Goal: Task Accomplishment & Management: Use online tool/utility

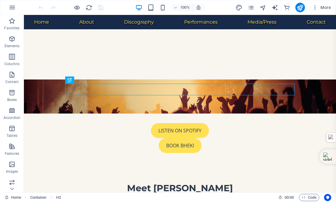
scroll to position [162, 0]
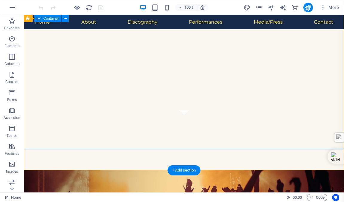
scroll to position [22, 0]
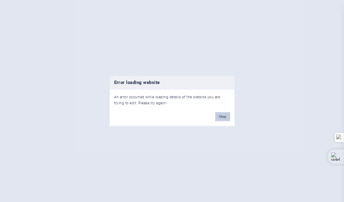
click at [221, 117] on button "Okay" at bounding box center [222, 116] width 15 height 9
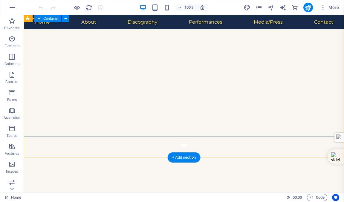
scroll to position [49, 0]
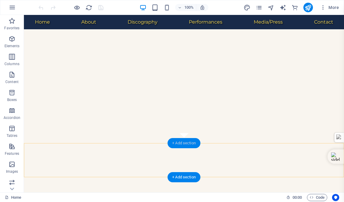
click at [181, 143] on div "+ Add section" at bounding box center [183, 143] width 33 height 10
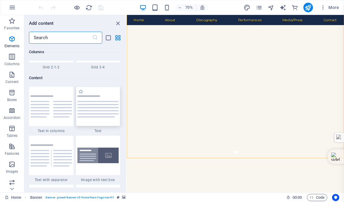
scroll to position [1045, 0]
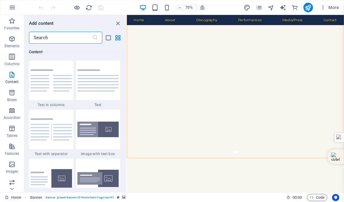
click at [50, 39] on input "text" at bounding box center [60, 38] width 63 height 12
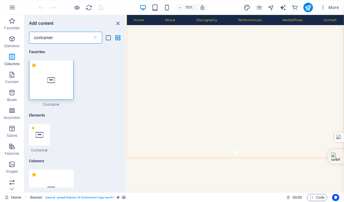
scroll to position [0, 0]
type input "container"
click at [51, 82] on icon at bounding box center [51, 80] width 8 height 8
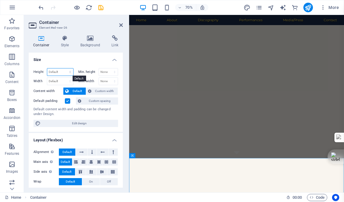
click at [60, 70] on select "Default px rem % vh vw" at bounding box center [60, 71] width 26 height 7
select select "px"
click at [64, 68] on select "Default px rem % vh vw" at bounding box center [60, 71] width 26 height 7
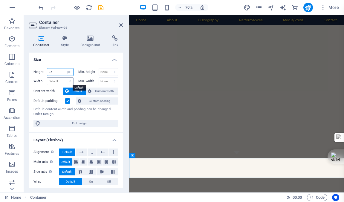
type input "95"
click at [56, 82] on select "Default px rem % em vh vw" at bounding box center [60, 81] width 26 height 7
select select "px"
click at [64, 78] on select "Default px rem % em vh vw" at bounding box center [60, 81] width 26 height 7
type input "2048"
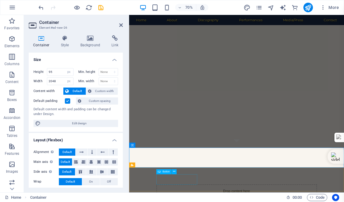
scroll to position [72, 0]
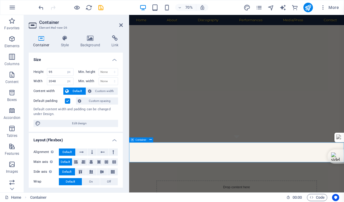
click at [101, 8] on icon "save" at bounding box center [100, 7] width 7 height 7
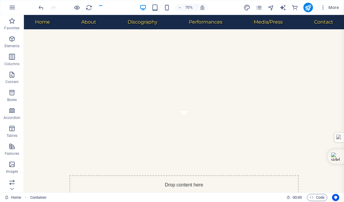
checkbox input "false"
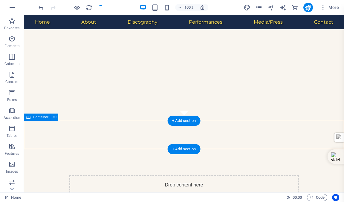
click at [179, 175] on div "Drop content here or Add elements Paste clipboard" at bounding box center [183, 196] width 229 height 42
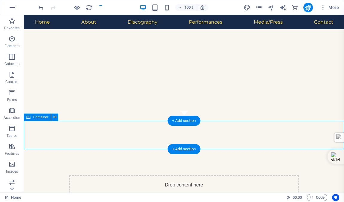
click at [179, 175] on div "Drop content here or Add elements Paste clipboard" at bounding box center [183, 196] width 229 height 42
select select "px"
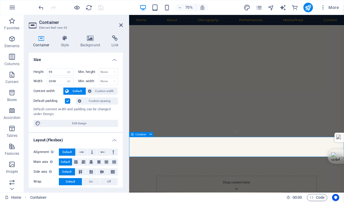
scroll to position [79, 0]
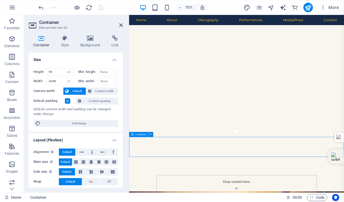
drag, startPoint x: 280, startPoint y: 206, endPoint x: 279, endPoint y: 200, distance: 6.0
click at [89, 39] on icon at bounding box center [90, 38] width 29 height 6
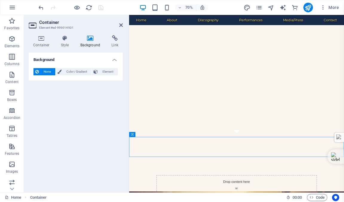
click at [88, 39] on icon at bounding box center [90, 38] width 29 height 6
click at [40, 38] on icon at bounding box center [41, 38] width 25 height 6
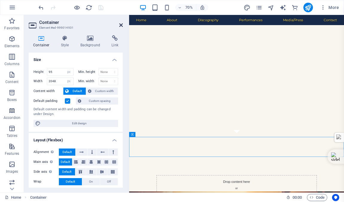
click at [119, 25] on icon at bounding box center [121, 25] width 4 height 5
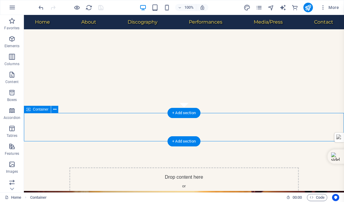
click at [185, 167] on div "Drop content here or Add elements Paste clipboard" at bounding box center [183, 188] width 229 height 42
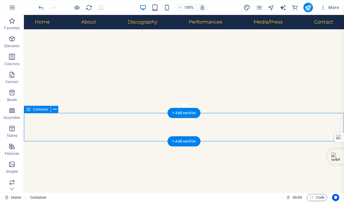
select select "px"
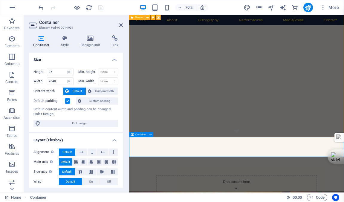
click at [89, 38] on icon at bounding box center [90, 38] width 29 height 6
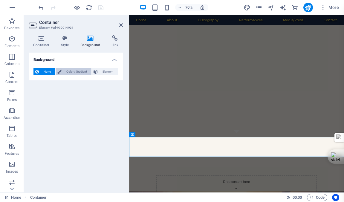
click at [76, 70] on span "Color / Gradient" at bounding box center [76, 71] width 26 height 7
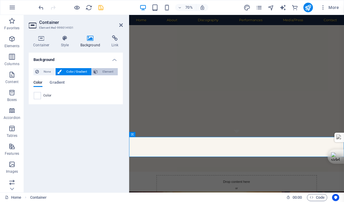
click at [102, 72] on span "Element" at bounding box center [107, 71] width 16 height 7
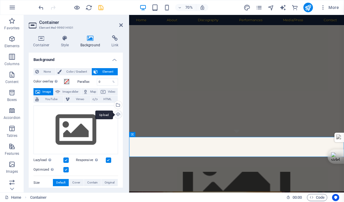
click at [116, 115] on div "Upload" at bounding box center [117, 114] width 9 height 9
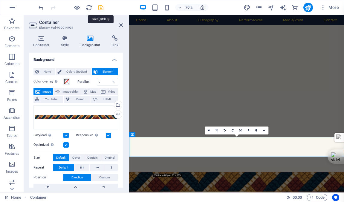
click at [101, 7] on icon "save" at bounding box center [100, 7] width 7 height 7
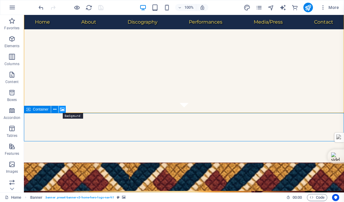
click at [62, 108] on icon at bounding box center [62, 109] width 4 height 6
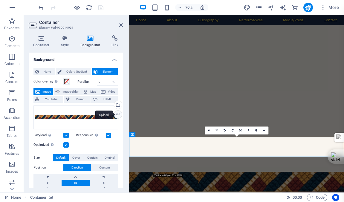
click at [117, 113] on div "Upload" at bounding box center [117, 114] width 9 height 9
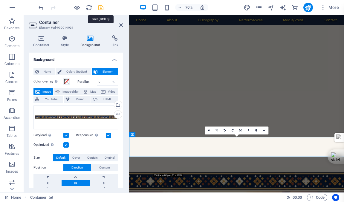
click at [99, 7] on icon "save" at bounding box center [100, 7] width 7 height 7
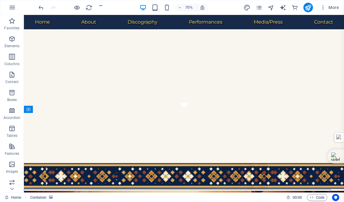
checkbox input "false"
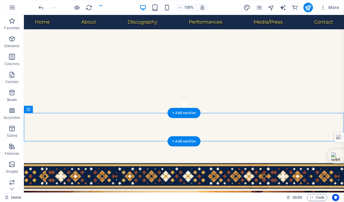
click at [315, 162] on figure at bounding box center [184, 176] width 320 height 28
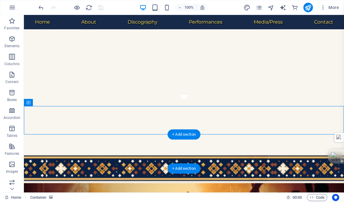
scroll to position [90, 0]
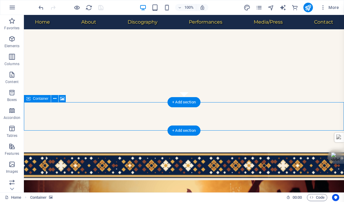
click at [94, 185] on div "Drop content here or Add elements Paste clipboard" at bounding box center [183, 206] width 229 height 42
click at [177, 185] on div "Drop content here or Add elements Paste clipboard" at bounding box center [183, 206] width 229 height 42
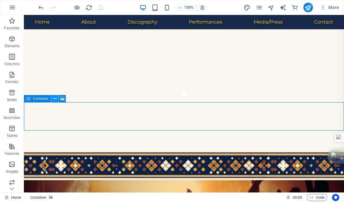
click at [54, 99] on icon at bounding box center [54, 99] width 3 height 6
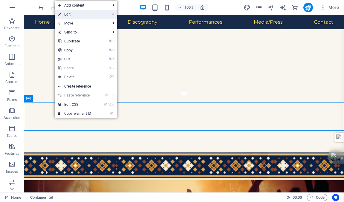
click at [69, 16] on link "⏎ Edit" at bounding box center [75, 14] width 40 height 9
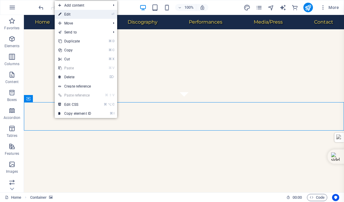
select select "px"
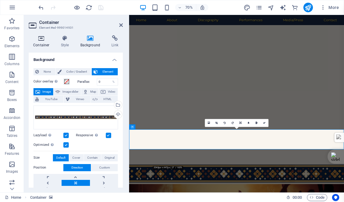
click at [40, 39] on icon at bounding box center [41, 38] width 25 height 6
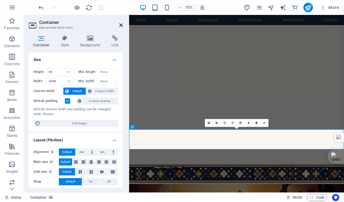
click at [121, 25] on icon at bounding box center [121, 25] width 4 height 5
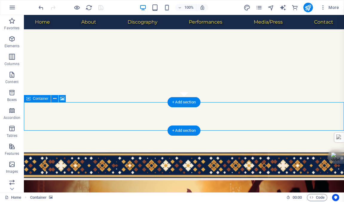
click at [184, 185] on div "Drop content here or Add elements Paste clipboard" at bounding box center [183, 206] width 229 height 42
select select "px"
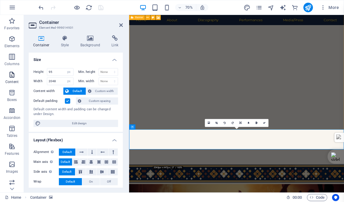
click at [13, 76] on icon "button" at bounding box center [11, 74] width 7 height 7
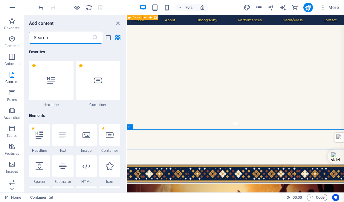
scroll to position [1045, 0]
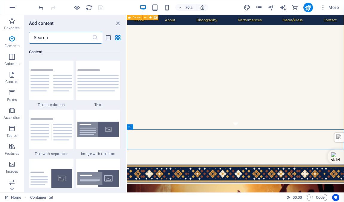
click at [49, 38] on input "text" at bounding box center [60, 38] width 63 height 12
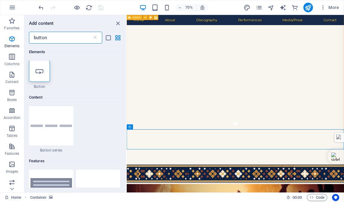
scroll to position [0, 0]
type input "button"
click at [39, 72] on icon at bounding box center [40, 71] width 8 height 8
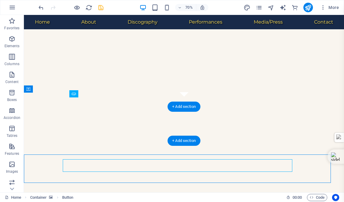
scroll to position [114, 0]
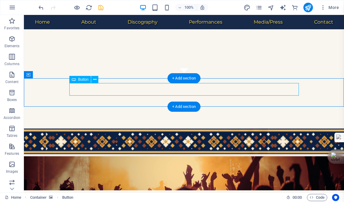
click at [116, 161] on div "Listen on Spotify" at bounding box center [183, 167] width 229 height 13
click at [285, 161] on div "Listen on Spotify" at bounding box center [183, 167] width 229 height 13
click at [294, 161] on div "Listen on Spotify" at bounding box center [183, 167] width 229 height 13
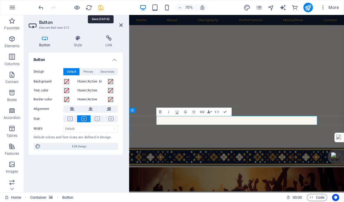
click at [101, 8] on icon "save" at bounding box center [100, 7] width 7 height 7
checkbox input "false"
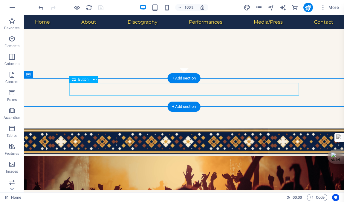
click at [272, 161] on div "Listen on Spotify" at bounding box center [183, 167] width 229 height 13
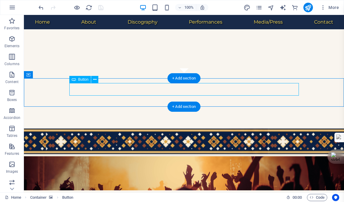
click at [289, 161] on div "Listen on Spotify" at bounding box center [183, 167] width 229 height 13
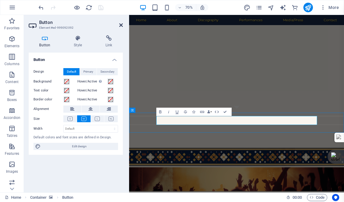
click at [121, 24] on icon at bounding box center [121, 25] width 4 height 5
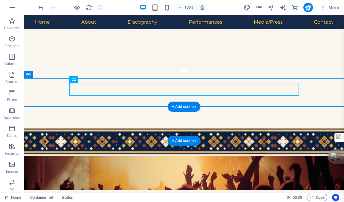
click at [144, 156] on figure at bounding box center [184, 173] width 320 height 34
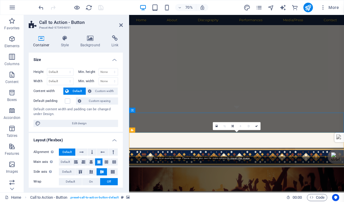
click at [120, 24] on icon at bounding box center [121, 25] width 4 height 5
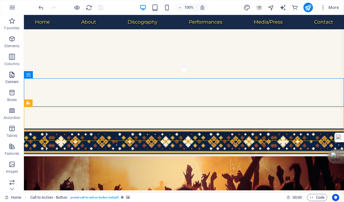
click at [11, 75] on icon "button" at bounding box center [11, 74] width 7 height 7
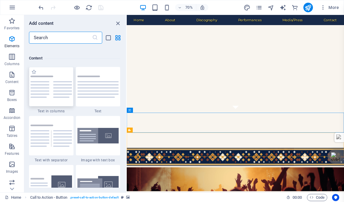
scroll to position [1045, 0]
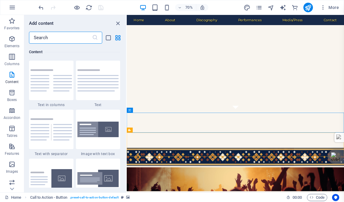
click at [48, 38] on input "text" at bounding box center [60, 38] width 63 height 12
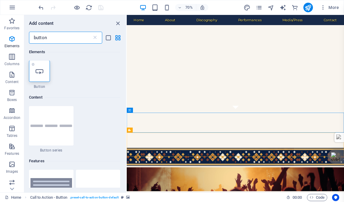
scroll to position [0, 0]
type input "button"
click at [40, 73] on icon at bounding box center [40, 71] width 8 height 8
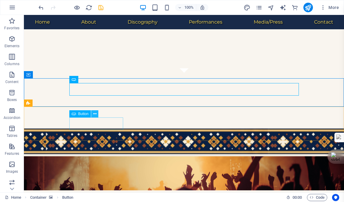
click at [95, 114] on icon at bounding box center [94, 114] width 3 height 6
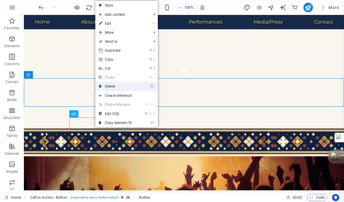
click at [109, 85] on link "⌦ Delete" at bounding box center [115, 86] width 40 height 9
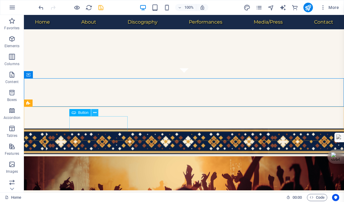
click at [95, 111] on icon at bounding box center [94, 113] width 3 height 6
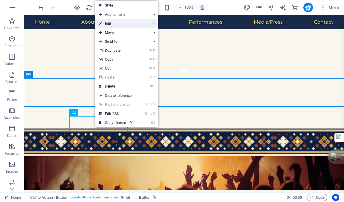
click at [110, 24] on link "⏎ Edit" at bounding box center [115, 23] width 40 height 9
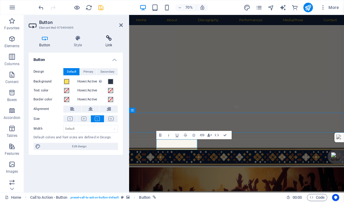
click at [110, 37] on icon at bounding box center [109, 38] width 28 height 6
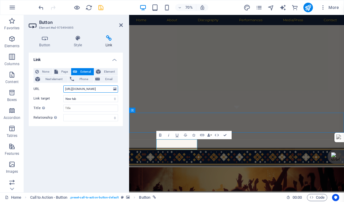
click at [97, 88] on input "https://open.spotify.com/artist/04W9ndA9DrHMSZVTRuwW9o" at bounding box center [90, 88] width 55 height 7
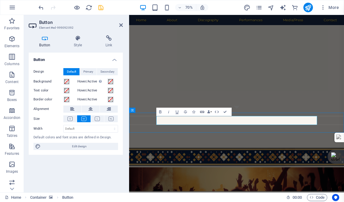
click at [202, 111] on icon "button" at bounding box center [201, 111] width 5 height 5
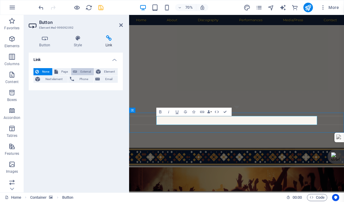
click at [84, 71] on span "External" at bounding box center [85, 71] width 13 height 7
select select "blank"
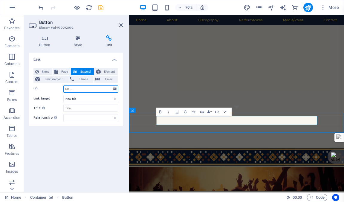
click at [78, 90] on input "URL" at bounding box center [90, 88] width 55 height 7
paste input "https://open.spotify.com/artist/04W9ndA9DrHMSZVTRuwW9o"
type input "https://open.spotify.com/artist/04W9ndA9DrHMSZVTRuwW9o"
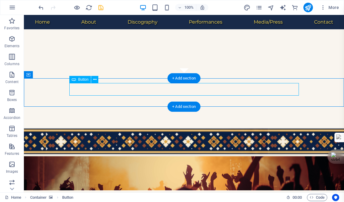
click at [102, 161] on div "Listen on Spotify" at bounding box center [183, 167] width 229 height 13
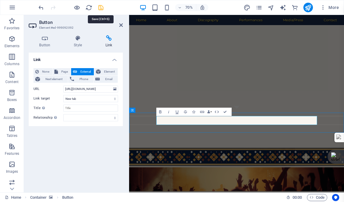
click at [101, 7] on icon "save" at bounding box center [100, 7] width 7 height 7
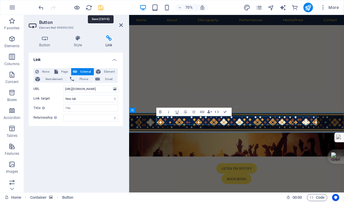
checkbox input "false"
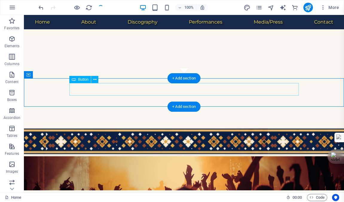
click at [155, 161] on div "Listen on Spotify" at bounding box center [183, 167] width 229 height 13
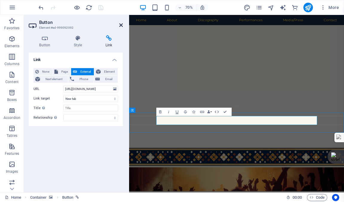
click at [121, 25] on icon at bounding box center [121, 25] width 4 height 5
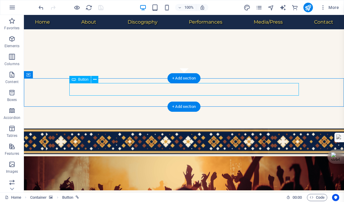
click at [289, 161] on div "Listen on Spotify" at bounding box center [183, 167] width 229 height 13
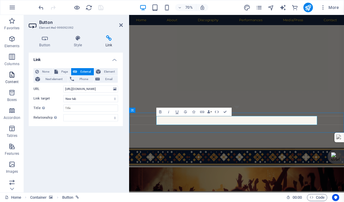
click at [12, 75] on icon "button" at bounding box center [11, 74] width 7 height 7
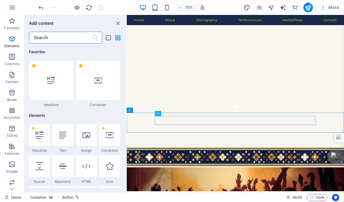
scroll to position [1045, 0]
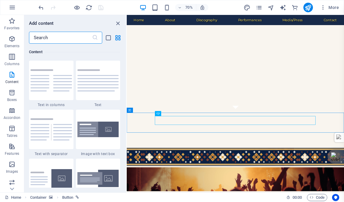
click at [50, 39] on input "text" at bounding box center [60, 38] width 63 height 12
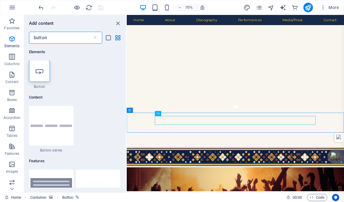
scroll to position [0, 0]
type input "button"
click at [39, 73] on icon at bounding box center [40, 71] width 8 height 8
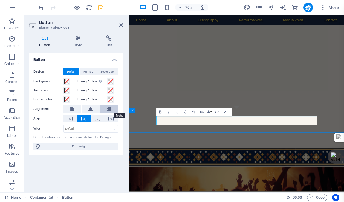
click at [108, 108] on icon at bounding box center [109, 108] width 4 height 7
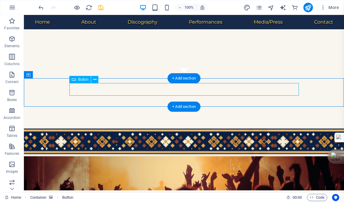
click at [108, 161] on div "Button label" at bounding box center [183, 167] width 229 height 13
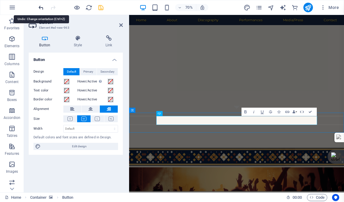
click at [41, 7] on icon "undo" at bounding box center [41, 7] width 7 height 7
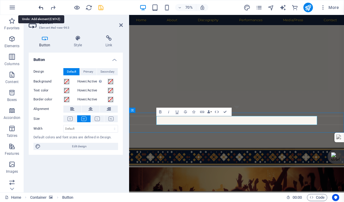
click at [41, 7] on icon "undo" at bounding box center [41, 7] width 7 height 7
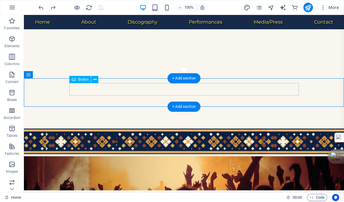
click at [180, 161] on div "Listen on Spotify" at bounding box center [183, 167] width 229 height 13
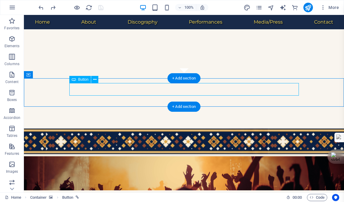
click at [183, 161] on div "Listen on Spotify" at bounding box center [183, 167] width 229 height 13
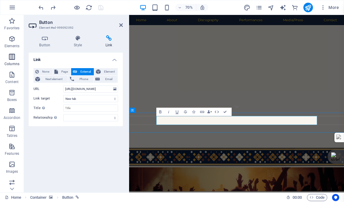
click at [12, 56] on icon "button" at bounding box center [11, 56] width 7 height 7
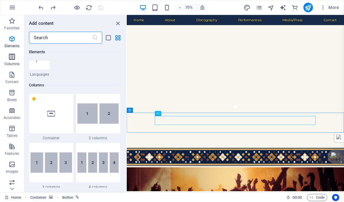
scroll to position [296, 0]
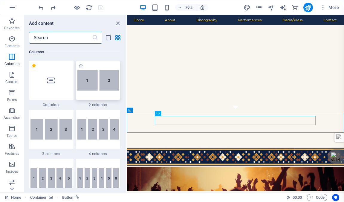
click at [99, 82] on img at bounding box center [97, 80] width 41 height 20
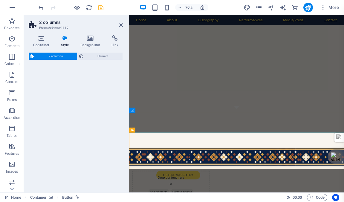
select select "rem"
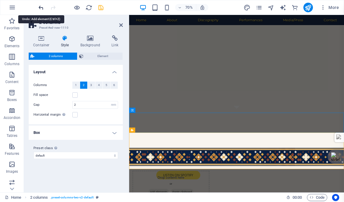
click at [39, 7] on icon "undo" at bounding box center [41, 7] width 7 height 7
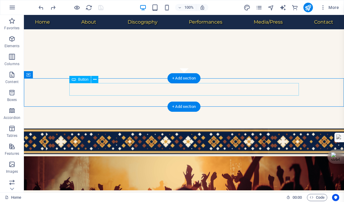
click at [195, 161] on div "Listen on Spotify" at bounding box center [183, 167] width 229 height 13
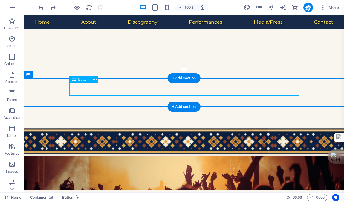
click at [195, 161] on div "Listen on Spotify" at bounding box center [183, 167] width 229 height 13
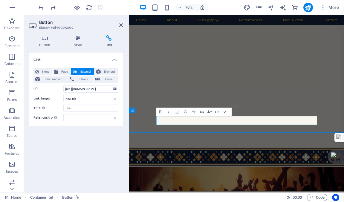
click at [121, 25] on icon at bounding box center [121, 25] width 4 height 5
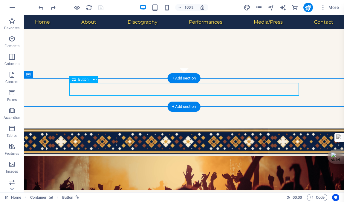
click at [128, 161] on div "Listen on Spotify" at bounding box center [183, 167] width 229 height 13
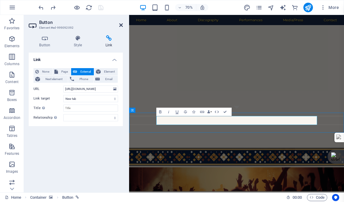
click at [121, 25] on icon at bounding box center [121, 25] width 4 height 5
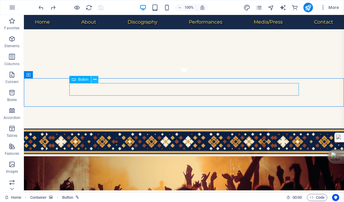
click at [94, 78] on icon at bounding box center [94, 79] width 3 height 6
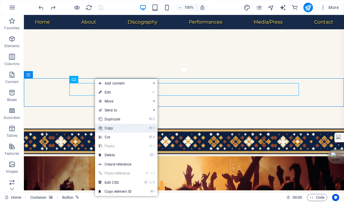
click at [108, 127] on link "⌘ C Copy" at bounding box center [115, 128] width 40 height 9
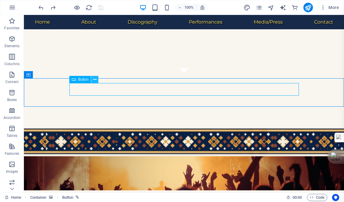
click at [93, 79] on icon at bounding box center [94, 79] width 3 height 6
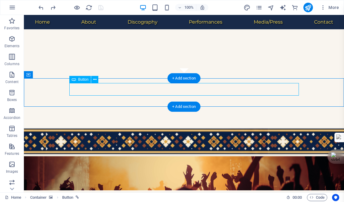
click at [244, 161] on div "Listen on Spotify" at bounding box center [183, 167] width 229 height 13
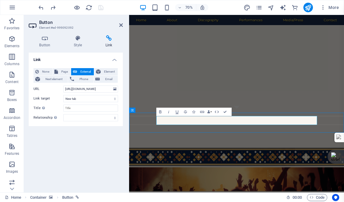
select select "px"
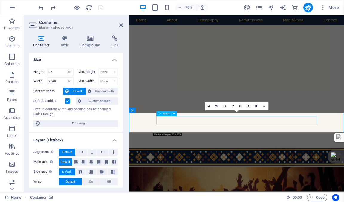
click at [173, 112] on icon at bounding box center [174, 113] width 2 height 4
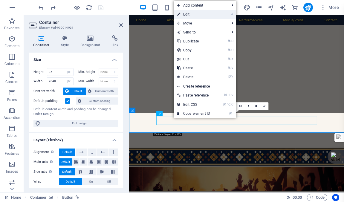
click at [186, 13] on link "⏎ Edit" at bounding box center [193, 14] width 40 height 9
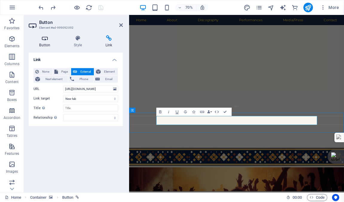
click at [43, 39] on icon at bounding box center [45, 38] width 32 height 6
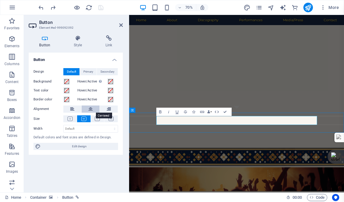
click at [91, 109] on icon at bounding box center [90, 108] width 4 height 7
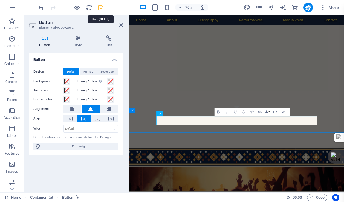
click at [99, 8] on icon "save" at bounding box center [100, 7] width 7 height 7
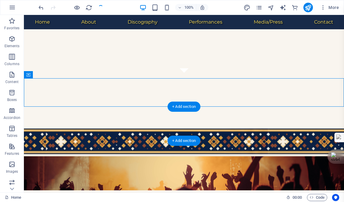
click at [38, 156] on figure at bounding box center [184, 173] width 320 height 34
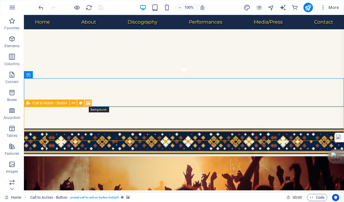
click at [87, 102] on icon at bounding box center [88, 103] width 4 height 6
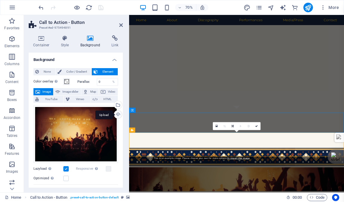
click at [116, 114] on div "Upload" at bounding box center [117, 114] width 9 height 9
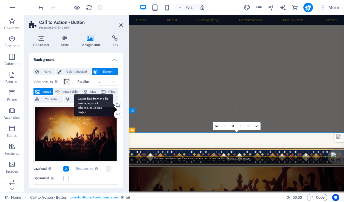
click at [117, 104] on div "Select files from the file manager, stock photos, or upload file(s)" at bounding box center [117, 105] width 9 height 9
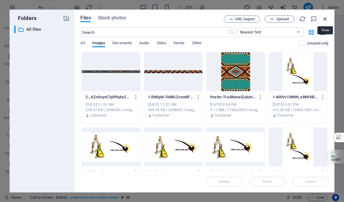
click at [325, 18] on icon "button" at bounding box center [325, 19] width 7 height 7
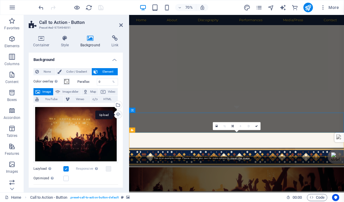
click at [116, 113] on div "Upload" at bounding box center [117, 114] width 9 height 9
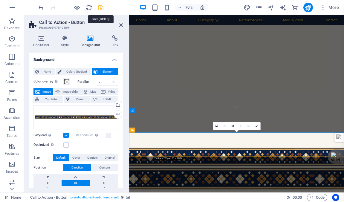
click at [101, 8] on icon "save" at bounding box center [100, 7] width 7 height 7
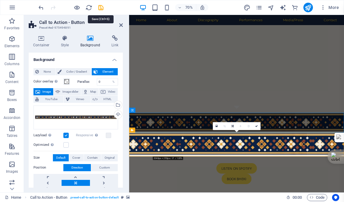
checkbox input "false"
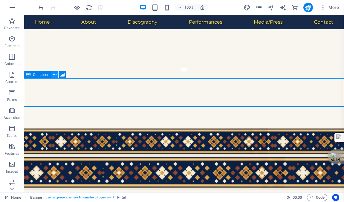
click at [54, 73] on icon at bounding box center [54, 75] width 3 height 6
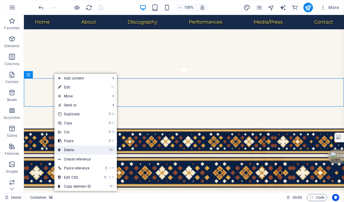
click at [71, 149] on link "⌦ Delete" at bounding box center [74, 149] width 40 height 9
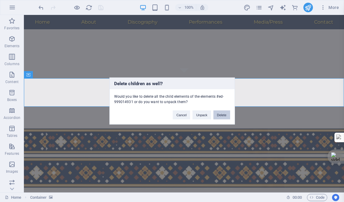
click at [220, 115] on button "Delete" at bounding box center [221, 114] width 17 height 9
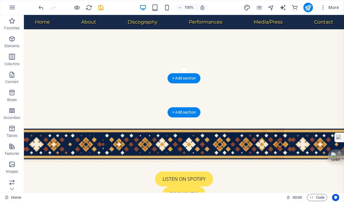
click at [47, 128] on figure at bounding box center [184, 145] width 320 height 34
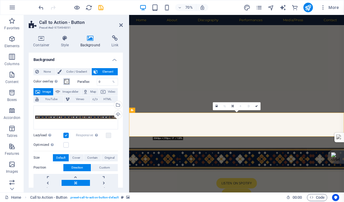
click at [67, 80] on span at bounding box center [66, 81] width 5 height 5
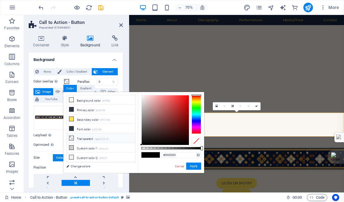
click at [72, 137] on icon at bounding box center [71, 138] width 4 height 4
type input "rgba(0, 0, 0, 0)"
click at [193, 165] on button "Apply" at bounding box center [193, 165] width 15 height 7
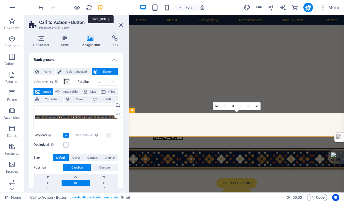
click at [100, 7] on icon "save" at bounding box center [100, 7] width 7 height 7
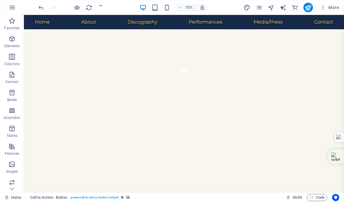
checkbox input "false"
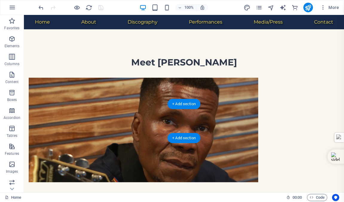
scroll to position [288, 0]
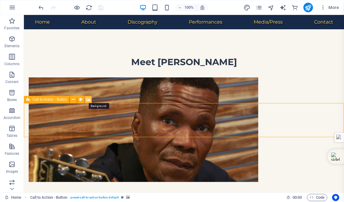
click at [87, 99] on icon at bounding box center [88, 99] width 4 height 6
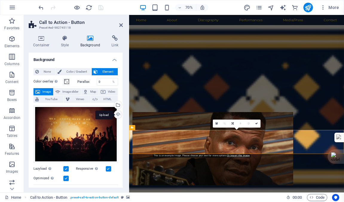
click at [116, 113] on div "Upload" at bounding box center [117, 114] width 9 height 9
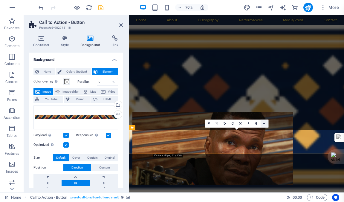
click at [265, 122] on icon at bounding box center [264, 123] width 2 height 2
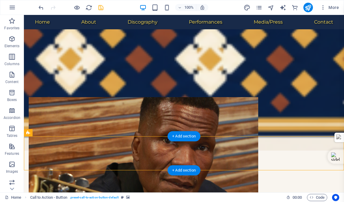
scroll to position [271, 0]
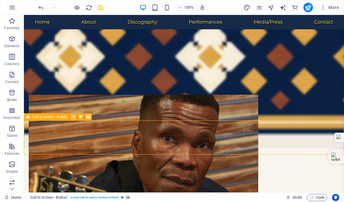
click at [73, 116] on icon at bounding box center [73, 116] width 3 height 6
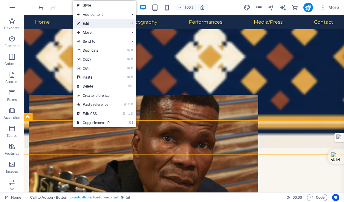
click at [86, 22] on link "⏎ Edit" at bounding box center [93, 23] width 40 height 9
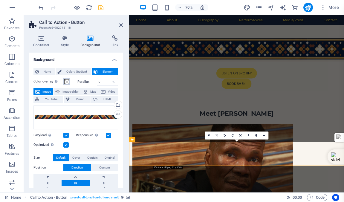
click at [67, 81] on span at bounding box center [66, 81] width 5 height 5
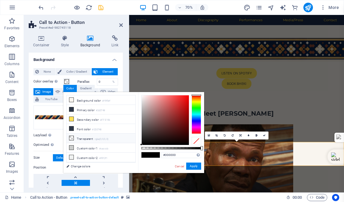
click at [104, 138] on small "rgba(0,0,0,.0)" at bounding box center [102, 139] width 14 height 4
type input "rgba(0, 0, 0, 0)"
click at [191, 165] on button "Apply" at bounding box center [193, 165] width 15 height 7
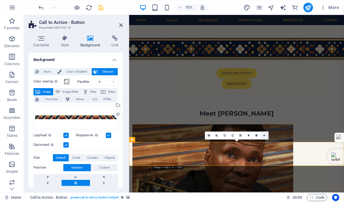
click at [264, 134] on icon at bounding box center [264, 135] width 2 height 2
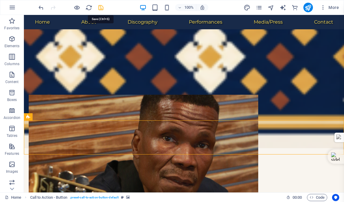
click at [99, 5] on icon "save" at bounding box center [100, 7] width 7 height 7
checkbox input "false"
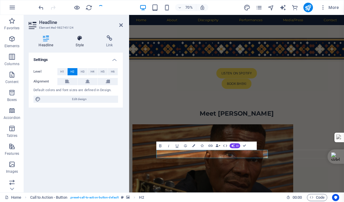
click at [78, 38] on icon at bounding box center [80, 38] width 28 height 6
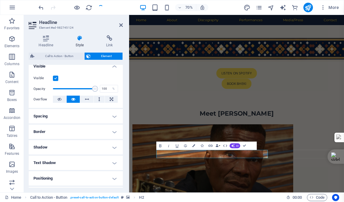
scroll to position [80, 0]
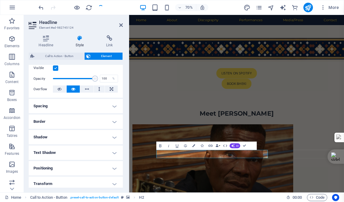
click at [86, 136] on h4 "Shadow" at bounding box center [76, 137] width 94 height 14
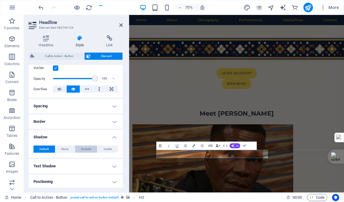
click at [83, 148] on span "Outside" at bounding box center [86, 148] width 10 height 7
type input "2"
type input "4"
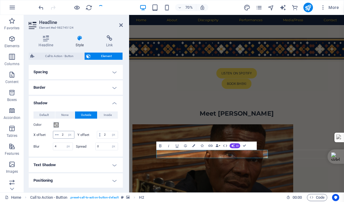
scroll to position [116, 0]
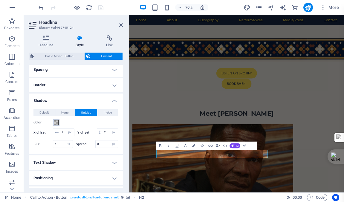
click at [56, 124] on span at bounding box center [56, 122] width 5 height 5
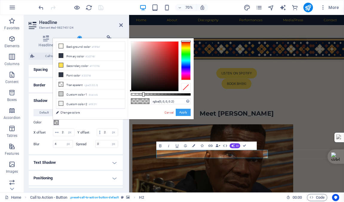
click at [184, 113] on button "Apply" at bounding box center [183, 112] width 15 height 7
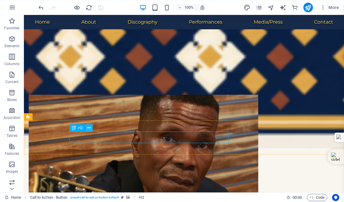
click at [89, 127] on icon at bounding box center [88, 128] width 3 height 6
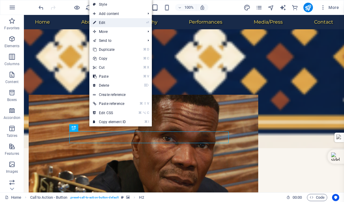
click at [103, 22] on link "⏎ Edit" at bounding box center [109, 22] width 40 height 9
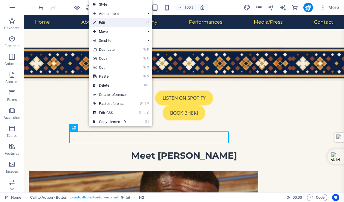
select select "px"
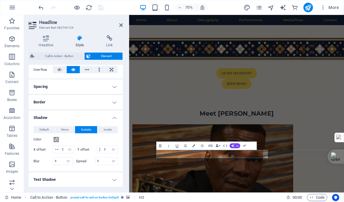
scroll to position [111, 0]
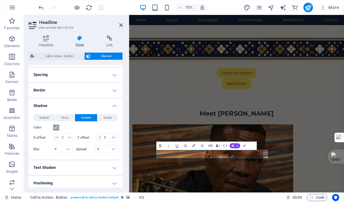
click at [56, 128] on span at bounding box center [56, 127] width 5 height 5
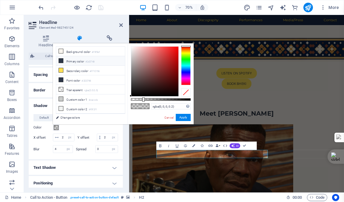
click at [61, 62] on icon at bounding box center [61, 61] width 4 height 4
type input "#2d3748"
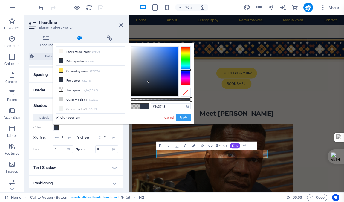
click at [183, 117] on button "Apply" at bounding box center [183, 117] width 15 height 7
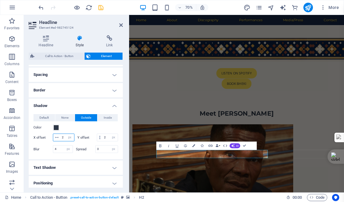
click at [74, 136] on input "2" at bounding box center [67, 137] width 14 height 7
type input "3"
click at [56, 127] on span at bounding box center [56, 127] width 5 height 5
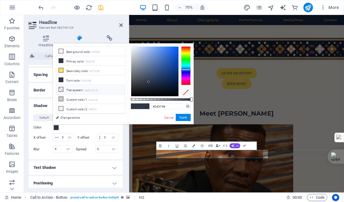
click at [71, 87] on li "Transparent rgba(0,0,0,.0)" at bounding box center [90, 90] width 69 height 10
type input "rgba(0, 0, 0, 0)"
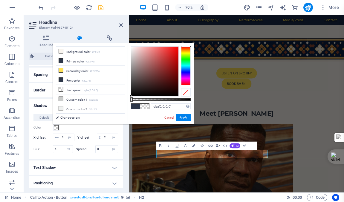
click at [78, 128] on div "Color" at bounding box center [75, 127] width 84 height 7
type input "3"
type input "2"
type input "4"
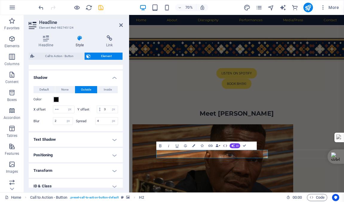
scroll to position [165, 0]
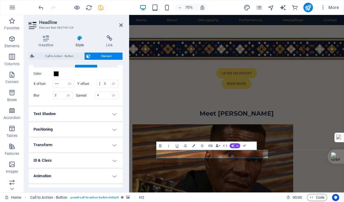
click at [113, 121] on h4 "Text Shadow" at bounding box center [76, 114] width 94 height 14
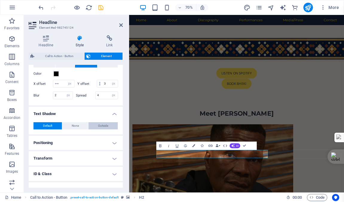
click at [101, 129] on span "Outside" at bounding box center [103, 125] width 10 height 7
type input "2"
type input "4"
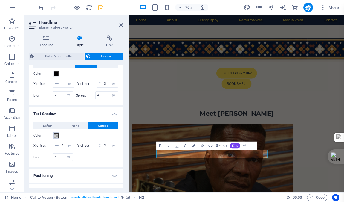
click at [56, 138] on span at bounding box center [56, 135] width 5 height 5
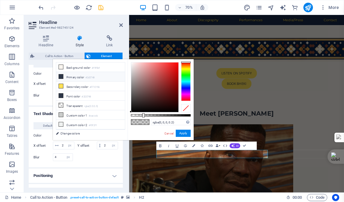
click at [61, 77] on icon at bounding box center [61, 76] width 4 height 4
type input "#2d3748"
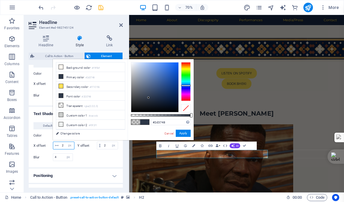
click at [67, 149] on input "2" at bounding box center [67, 145] width 14 height 7
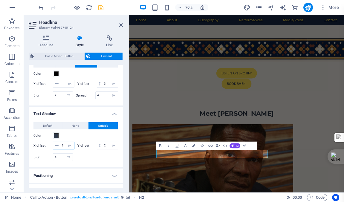
type input "3"
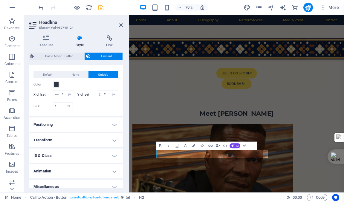
scroll to position [219, 0]
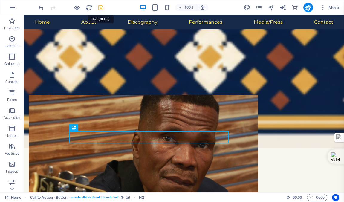
click at [100, 7] on icon "save" at bounding box center [100, 7] width 7 height 7
checkbox input "false"
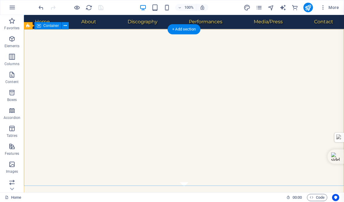
scroll to position [0, 0]
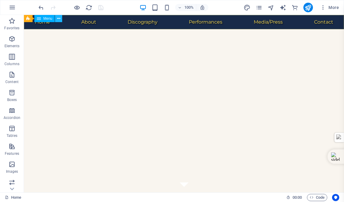
click at [59, 18] on icon at bounding box center [58, 19] width 3 height 6
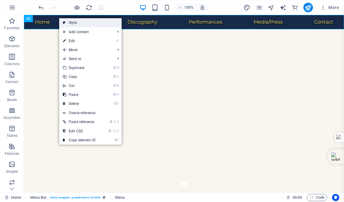
click at [72, 22] on link "Style" at bounding box center [90, 22] width 62 height 9
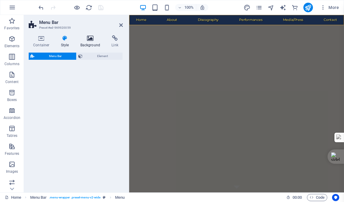
select select "rem"
select select "preset-menu-v2-wide"
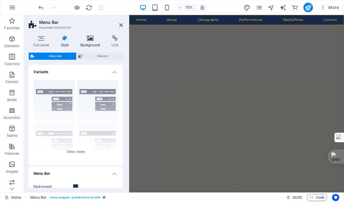
click at [90, 39] on icon at bounding box center [90, 38] width 29 height 6
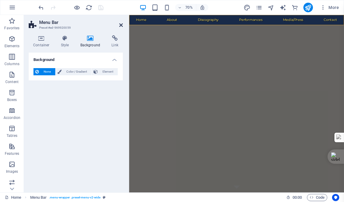
click at [120, 24] on icon at bounding box center [121, 25] width 4 height 5
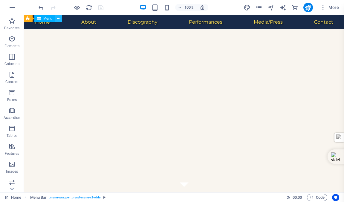
click at [59, 17] on icon at bounding box center [58, 19] width 3 height 6
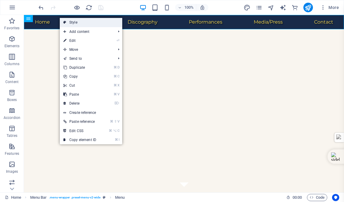
click at [73, 22] on link "Style" at bounding box center [91, 22] width 62 height 9
select select "rem"
select select "preset-menu-v2-wide"
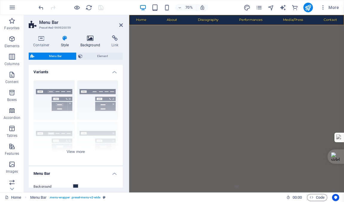
click at [89, 38] on icon at bounding box center [90, 38] width 29 height 6
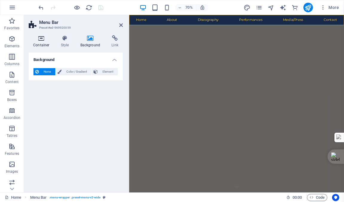
click at [41, 39] on icon at bounding box center [41, 38] width 25 height 6
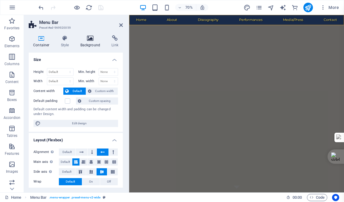
click at [88, 41] on h4 "Background" at bounding box center [91, 41] width 31 height 13
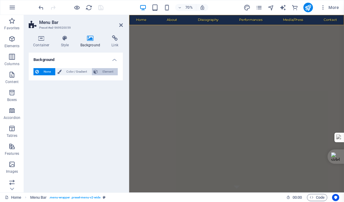
click at [108, 72] on span "Element" at bounding box center [107, 71] width 16 height 7
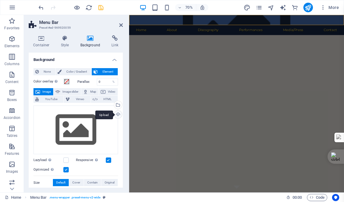
click at [117, 113] on div "Upload" at bounding box center [117, 114] width 9 height 9
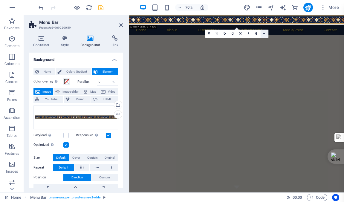
click at [264, 33] on icon at bounding box center [264, 33] width 2 height 2
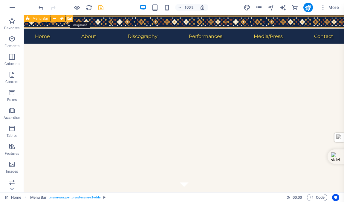
click at [69, 18] on icon at bounding box center [69, 19] width 4 height 6
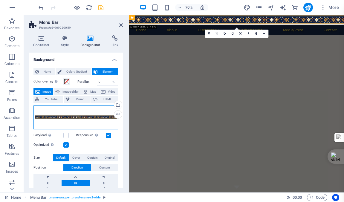
click at [103, 116] on div "Drag files here, click to choose files or select files from Files or our free s…" at bounding box center [75, 117] width 84 height 24
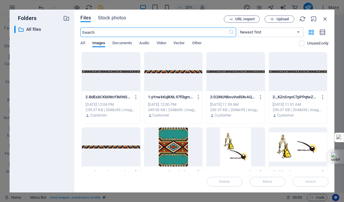
click at [110, 71] on div at bounding box center [111, 71] width 58 height 39
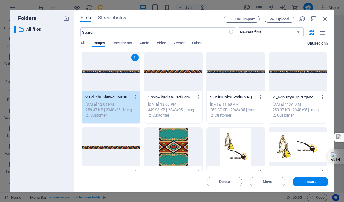
click at [110, 71] on div "1" at bounding box center [111, 71] width 58 height 39
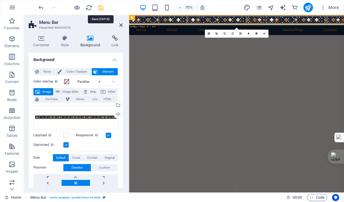
click at [100, 7] on icon "save" at bounding box center [100, 7] width 7 height 7
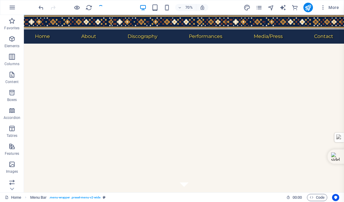
checkbox input "false"
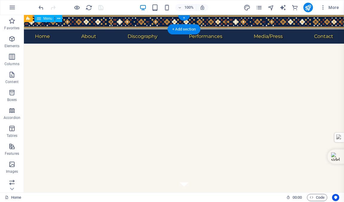
click at [143, 29] on nav "Home About Discography Performances Media/Press Contact" at bounding box center [184, 36] width 320 height 14
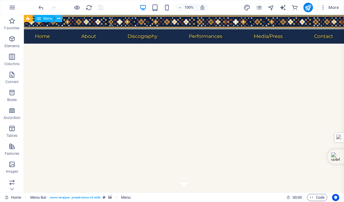
click at [59, 18] on icon at bounding box center [58, 19] width 3 height 6
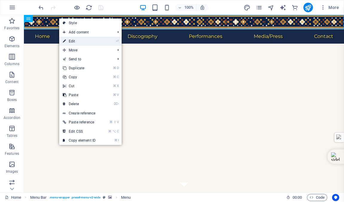
click at [75, 41] on link "⏎ Edit" at bounding box center [79, 41] width 40 height 9
select select "4"
select select
select select "6"
select select
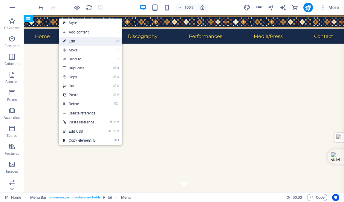
select select "8"
select select
select select "7"
select select
select select "9"
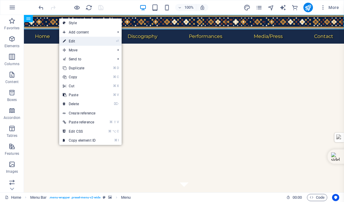
select select
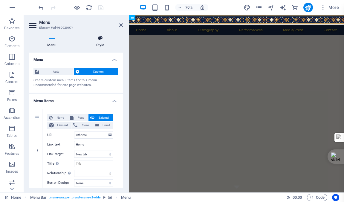
click at [99, 39] on icon at bounding box center [99, 38] width 45 height 6
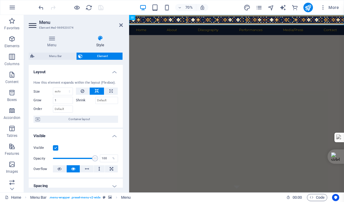
click at [100, 54] on span "Element" at bounding box center [102, 56] width 36 height 7
click at [52, 55] on span "Menu Bar" at bounding box center [55, 56] width 38 height 7
select select "rem"
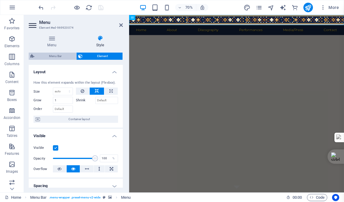
select select "preset-menu-v2-wide"
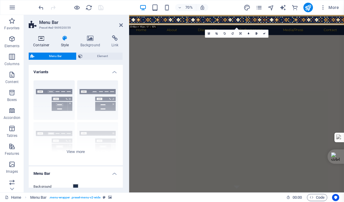
click at [41, 39] on icon at bounding box center [41, 38] width 25 height 6
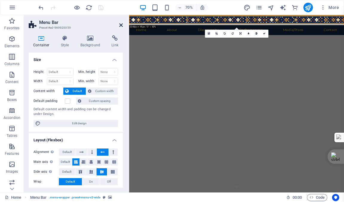
click at [120, 26] on icon at bounding box center [121, 25] width 4 height 5
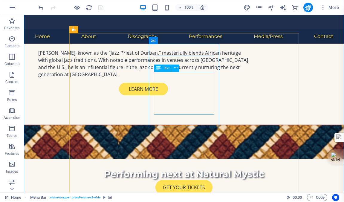
scroll to position [436, 0]
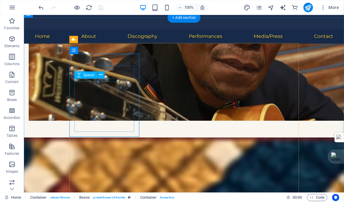
scroll to position [422, 0]
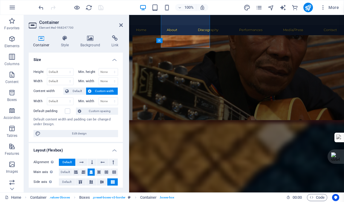
scroll to position [497, 0]
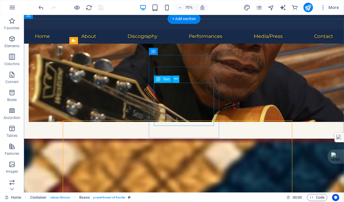
scroll to position [422, 0]
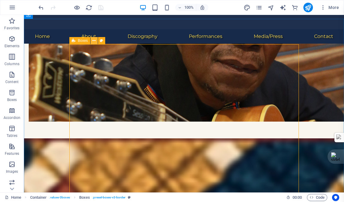
click at [94, 40] on icon at bounding box center [93, 41] width 3 height 6
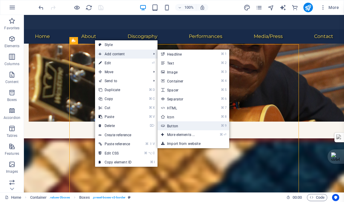
click at [175, 126] on link "⌘ 9 Button" at bounding box center [181, 125] width 49 height 9
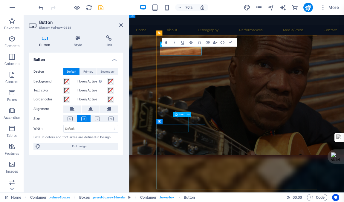
scroll to position [497, 0]
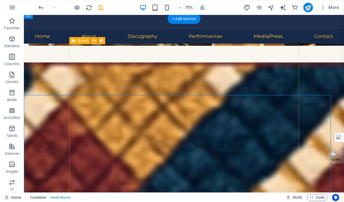
scroll to position [422, 0]
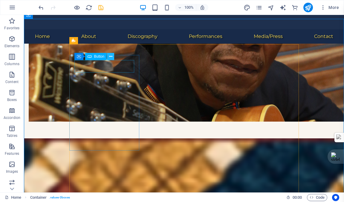
click at [110, 55] on icon at bounding box center [110, 56] width 3 height 6
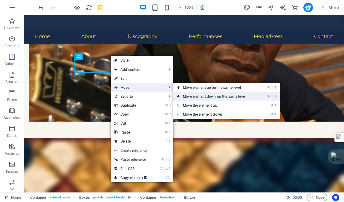
click at [196, 97] on link "⌘ ⇧ ⬇ Move element down on the same level" at bounding box center [215, 96] width 84 height 9
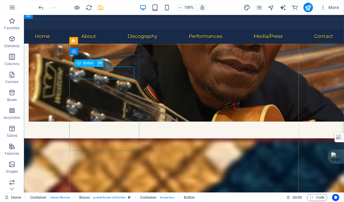
click at [100, 62] on icon at bounding box center [99, 63] width 3 height 6
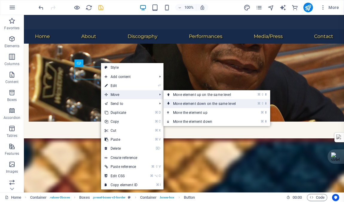
click at [187, 102] on link "⌘ ⇧ ⬇ Move element down on the same level" at bounding box center [205, 103] width 84 height 9
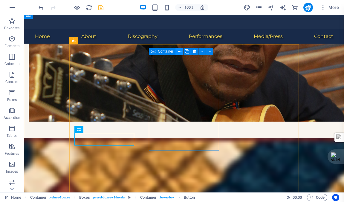
click at [179, 51] on icon at bounding box center [179, 51] width 3 height 6
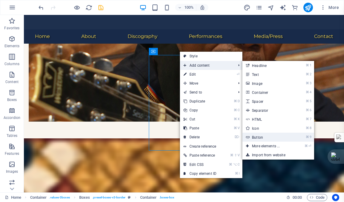
click at [261, 137] on link "⌘ 9 Button" at bounding box center [266, 137] width 49 height 9
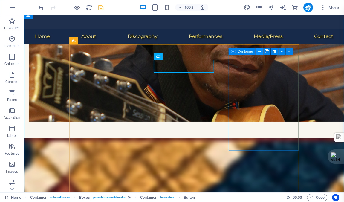
click at [259, 50] on icon at bounding box center [258, 51] width 3 height 6
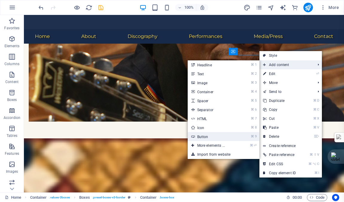
drag, startPoint x: 205, startPoint y: 136, endPoint x: 112, endPoint y: 170, distance: 99.4
click at [205, 136] on link "⌘ 9 Button" at bounding box center [211, 136] width 49 height 9
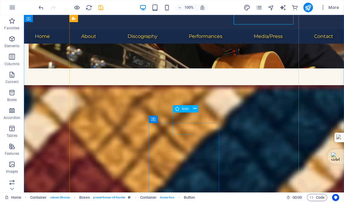
scroll to position [487, 0]
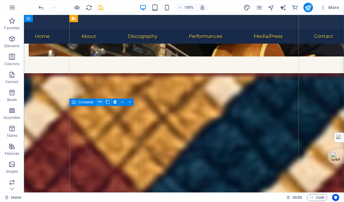
click at [101, 101] on icon at bounding box center [99, 102] width 3 height 6
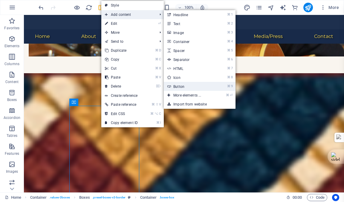
click at [184, 86] on link "⌘ 9 Button" at bounding box center [188, 86] width 49 height 9
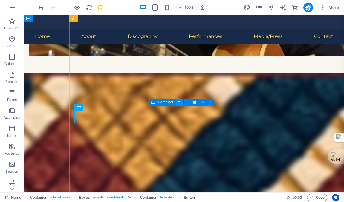
click at [179, 101] on icon at bounding box center [179, 102] width 3 height 6
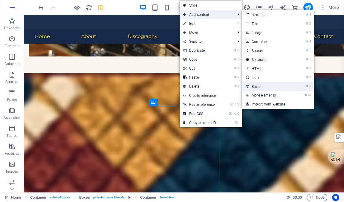
click at [259, 85] on link "⌘ 9 Button" at bounding box center [266, 86] width 49 height 9
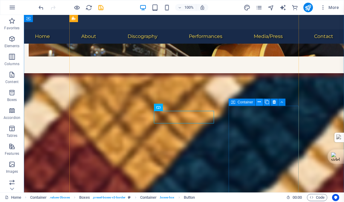
click at [259, 102] on icon at bounding box center [258, 102] width 3 height 6
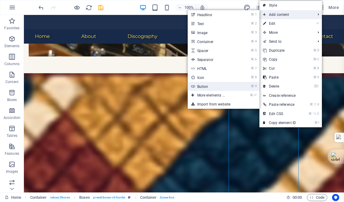
click at [211, 87] on link "⌘ 9 Button" at bounding box center [211, 86] width 49 height 9
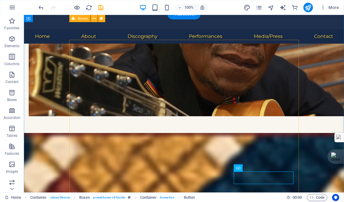
scroll to position [426, 0]
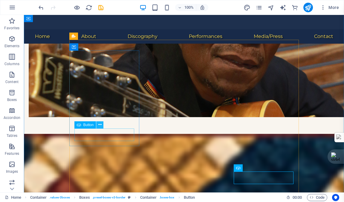
click at [99, 124] on icon at bounding box center [99, 125] width 3 height 6
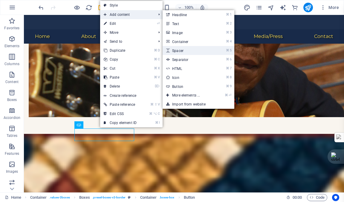
click at [178, 51] on link "⌘ 5 Spacer" at bounding box center [186, 50] width 49 height 9
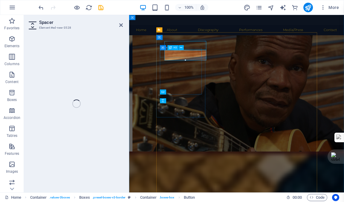
select select "px"
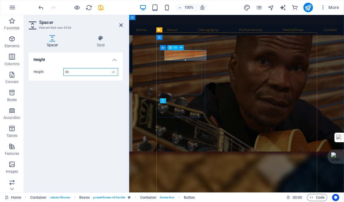
scroll to position [502, 0]
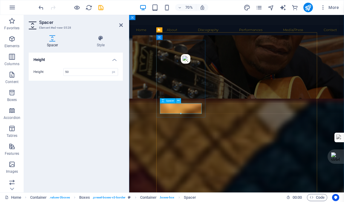
click at [179, 100] on icon at bounding box center [178, 100] width 2 height 4
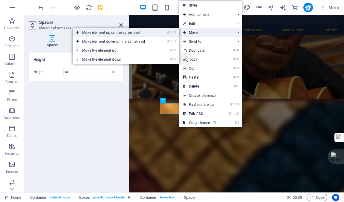
click at [119, 33] on link "⌘ ⇧ ⬆ Move element up on the same level" at bounding box center [115, 32] width 84 height 9
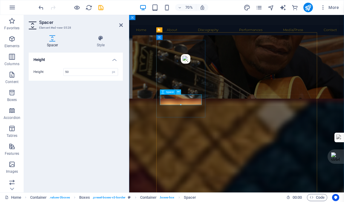
click at [178, 91] on icon at bounding box center [178, 92] width 2 height 4
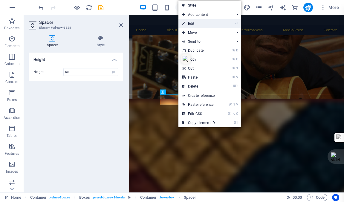
click at [194, 23] on link "⏎ Edit" at bounding box center [198, 23] width 40 height 9
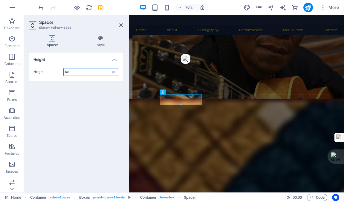
click at [71, 72] on input "50" at bounding box center [91, 71] width 54 height 7
type input "5"
type input "25"
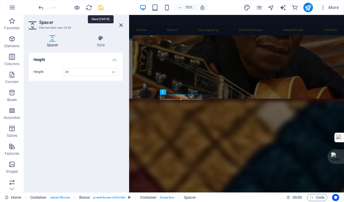
click at [101, 7] on icon "save" at bounding box center [100, 7] width 7 height 7
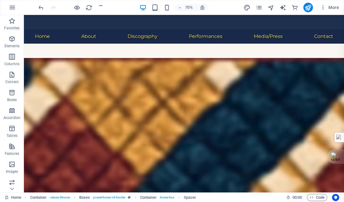
checkbox input "false"
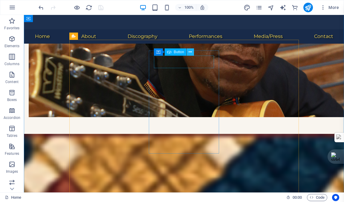
click at [190, 50] on icon at bounding box center [189, 52] width 3 height 6
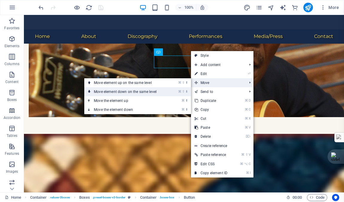
click at [133, 91] on link "⌘ ⇧ ⬇ Move element down on the same level" at bounding box center [126, 91] width 84 height 9
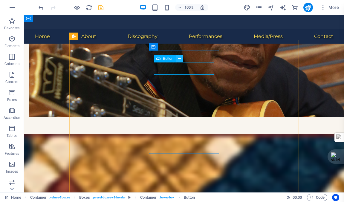
click at [179, 58] on icon at bounding box center [179, 59] width 3 height 6
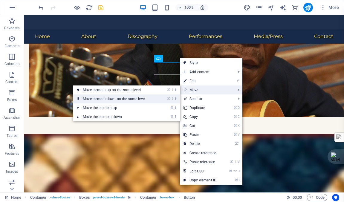
click at [123, 98] on link "⌘ ⇧ ⬇ Move element down on the same level" at bounding box center [115, 98] width 84 height 9
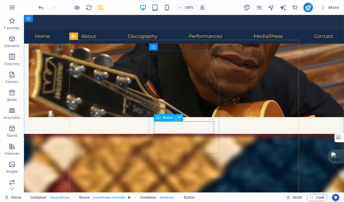
click at [179, 117] on icon at bounding box center [179, 117] width 3 height 6
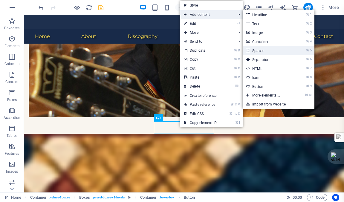
click at [260, 51] on link "⌘ 5 Spacer" at bounding box center [266, 50] width 49 height 9
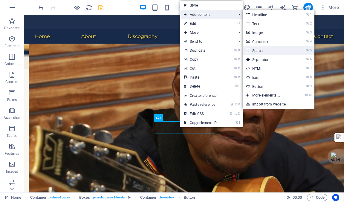
select select "px"
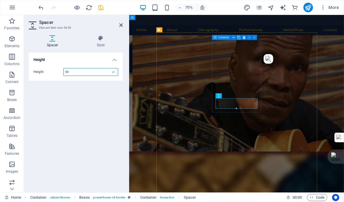
scroll to position [502, 0]
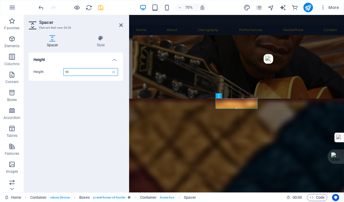
click at [82, 73] on input "50" at bounding box center [91, 71] width 54 height 7
type input "5"
type input "25"
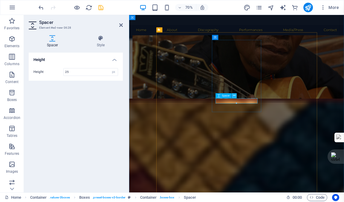
click at [234, 94] on icon at bounding box center [234, 95] width 2 height 4
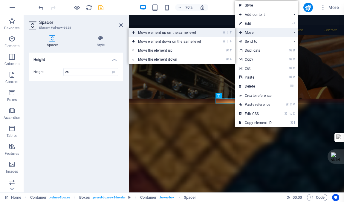
click at [173, 31] on link "⌘ ⇧ ⬆ Move element up on the same level" at bounding box center [170, 32] width 84 height 9
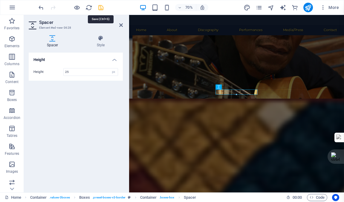
click at [101, 8] on icon "save" at bounding box center [100, 7] width 7 height 7
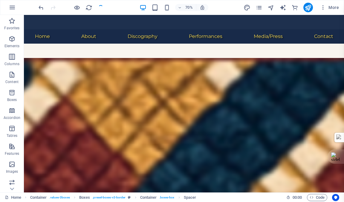
checkbox input "false"
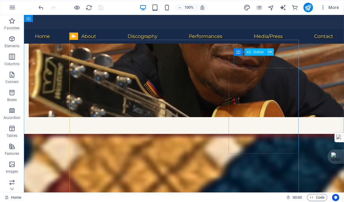
click at [270, 51] on icon at bounding box center [269, 52] width 3 height 6
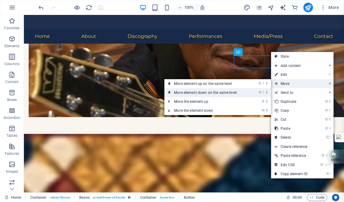
click at [197, 92] on link "⌘ ⇧ ⬇ Move element down on the same level" at bounding box center [206, 92] width 84 height 9
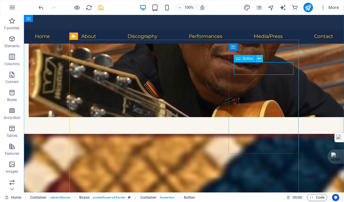
click at [259, 57] on icon at bounding box center [258, 59] width 3 height 6
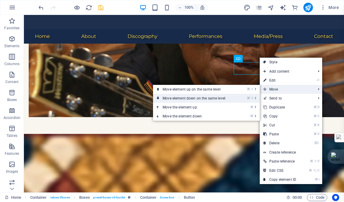
click at [191, 97] on link "⌘ ⇧ ⬇ Move element down on the same level" at bounding box center [195, 98] width 84 height 9
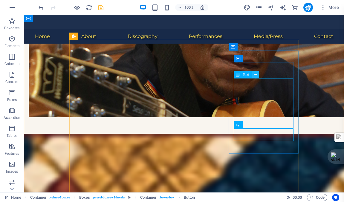
click at [256, 74] on icon at bounding box center [254, 74] width 3 height 6
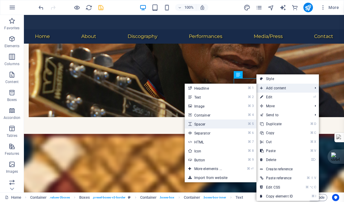
click at [197, 123] on link "⌘ 5 Spacer" at bounding box center [209, 123] width 49 height 9
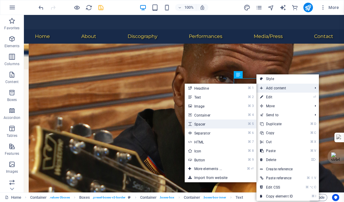
select select "px"
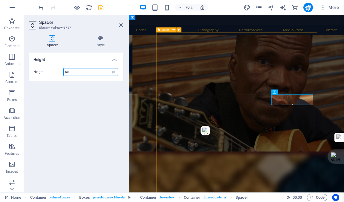
scroll to position [502, 0]
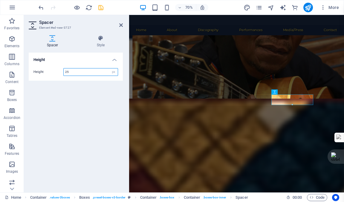
type input "25"
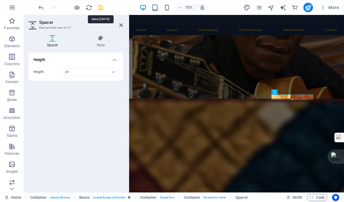
click at [102, 8] on icon "save" at bounding box center [100, 7] width 7 height 7
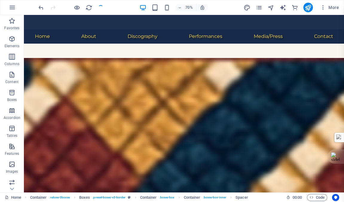
checkbox input "false"
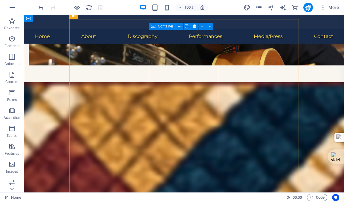
scroll to position [519, 0]
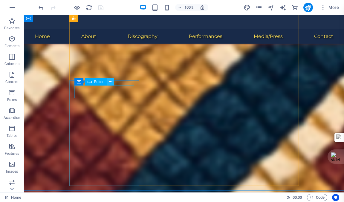
click at [111, 81] on icon at bounding box center [110, 82] width 3 height 6
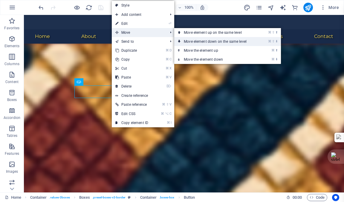
click at [197, 42] on link "⌘ ⇧ ⬇ Move element down on the same level" at bounding box center [216, 41] width 84 height 9
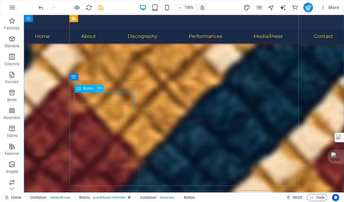
click at [100, 88] on icon at bounding box center [99, 88] width 3 height 6
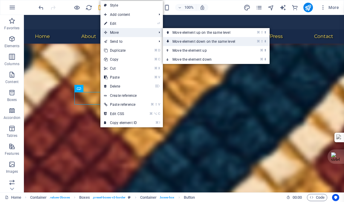
click at [194, 41] on link "⌘ ⇧ ⬇ Move element down on the same level" at bounding box center [205, 41] width 84 height 9
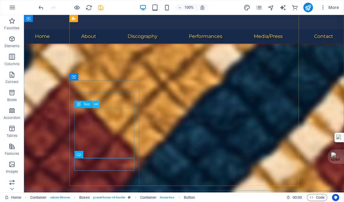
click at [96, 103] on icon at bounding box center [95, 104] width 3 height 6
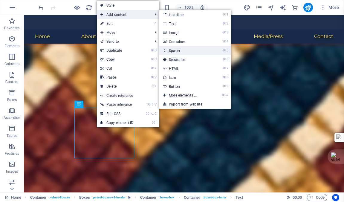
click at [174, 49] on link "⌘ 5 Spacer" at bounding box center [183, 50] width 49 height 9
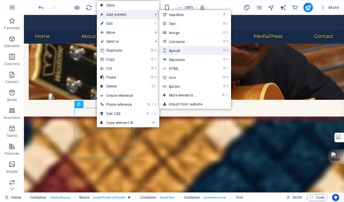
select select "px"
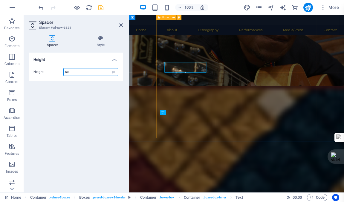
scroll to position [595, 0]
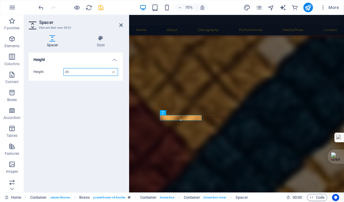
type input "25"
click at [101, 7] on icon "save" at bounding box center [100, 7] width 7 height 7
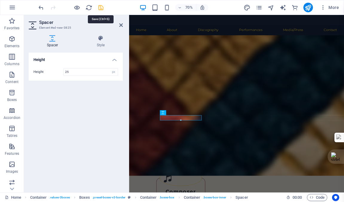
checkbox input "false"
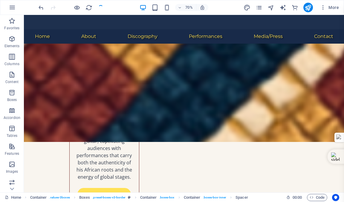
scroll to position [519, 0]
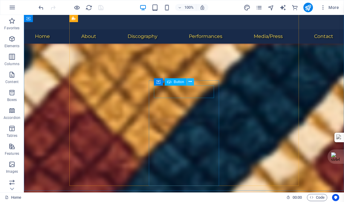
click at [189, 81] on icon at bounding box center [189, 82] width 3 height 6
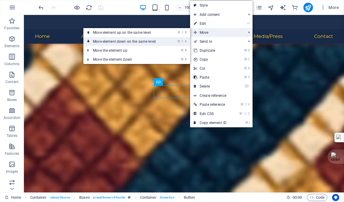
click at [126, 41] on link "⌘ ⇧ ⬇ Move element down on the same level" at bounding box center [125, 41] width 84 height 9
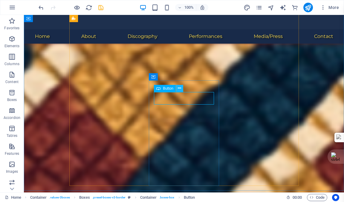
click at [180, 87] on icon at bounding box center [179, 88] width 3 height 6
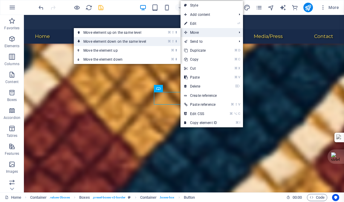
click at [134, 42] on link "⌘ ⇧ ⬇ Move element down on the same level" at bounding box center [116, 41] width 84 height 9
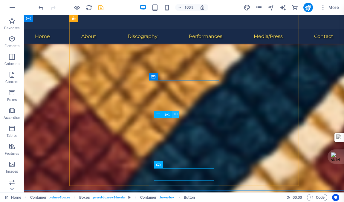
click at [175, 114] on icon at bounding box center [175, 114] width 3 height 6
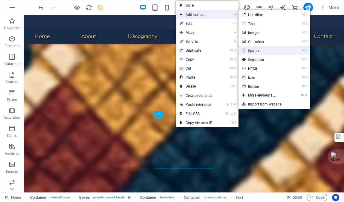
click at [254, 50] on link "⌘ 5 Spacer" at bounding box center [262, 50] width 49 height 9
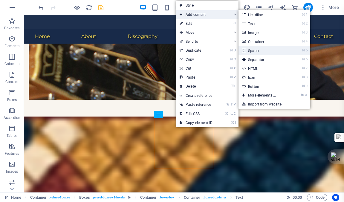
select select "px"
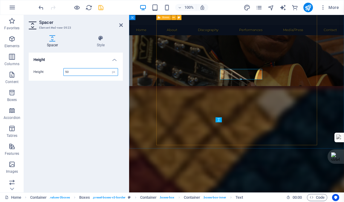
scroll to position [595, 0]
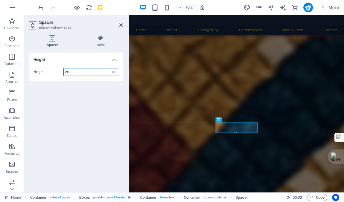
type input "25"
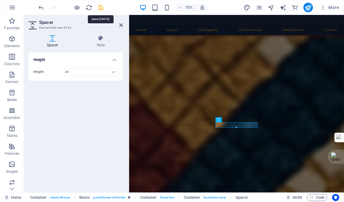
drag, startPoint x: 100, startPoint y: 7, endPoint x: 152, endPoint y: 34, distance: 58.8
click at [100, 7] on icon "save" at bounding box center [100, 7] width 7 height 7
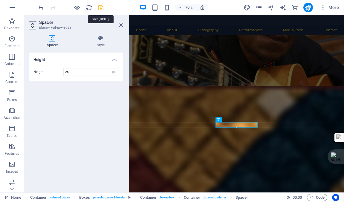
checkbox input "false"
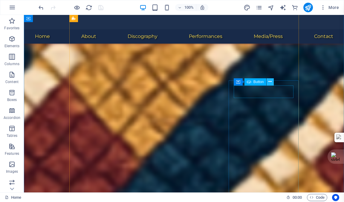
click at [271, 81] on icon at bounding box center [269, 82] width 3 height 6
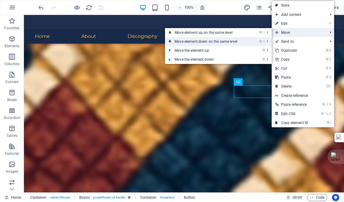
click at [214, 41] on link "⌘ ⇧ ⬇ Move element down on the same level" at bounding box center [207, 41] width 84 height 9
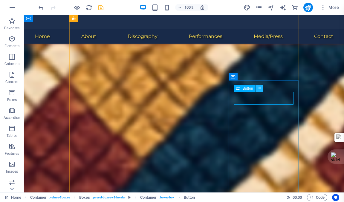
click at [260, 88] on icon at bounding box center [258, 88] width 3 height 6
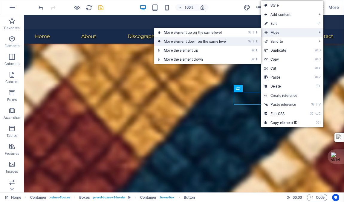
click at [209, 41] on link "⌘ ⇧ ⬇ Move element down on the same level" at bounding box center [196, 41] width 84 height 9
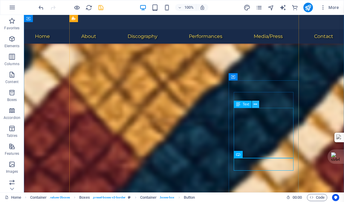
click at [256, 104] on icon at bounding box center [254, 104] width 3 height 6
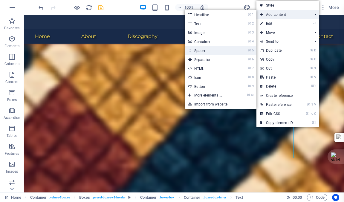
click at [198, 50] on link "⌘ 5 Spacer" at bounding box center [209, 50] width 49 height 9
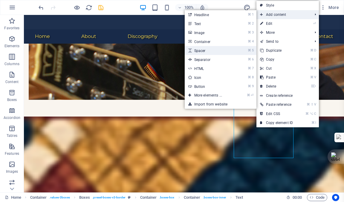
select select "px"
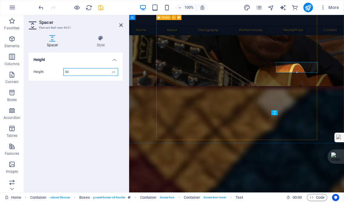
scroll to position [595, 0]
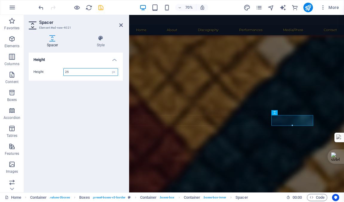
type input "25"
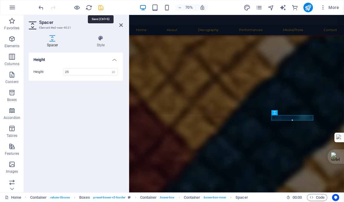
click at [101, 8] on icon "save" at bounding box center [100, 7] width 7 height 7
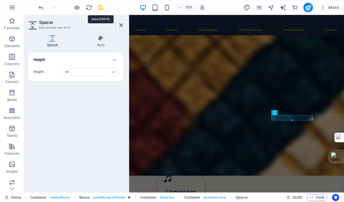
checkbox input "false"
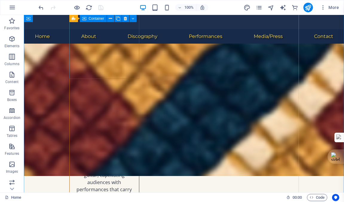
scroll to position [501, 0]
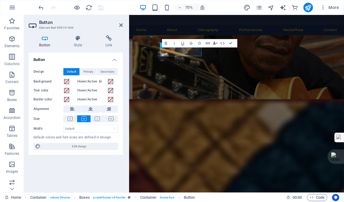
scroll to position [577, 0]
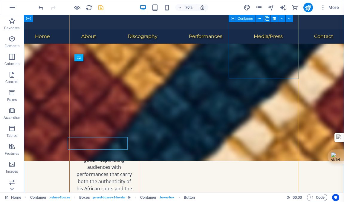
scroll to position [501, 0]
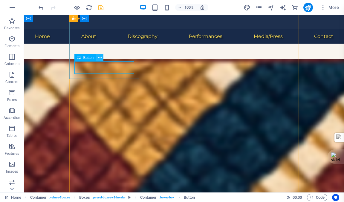
click at [101, 57] on icon at bounding box center [99, 57] width 3 height 6
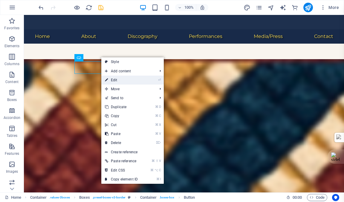
click at [116, 80] on link "⏎ Edit" at bounding box center [121, 80] width 40 height 9
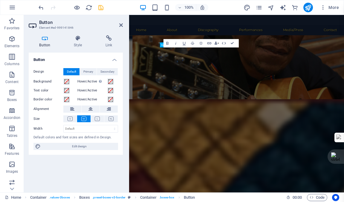
scroll to position [577, 0]
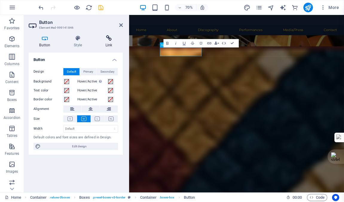
click at [108, 38] on icon at bounding box center [109, 38] width 28 height 6
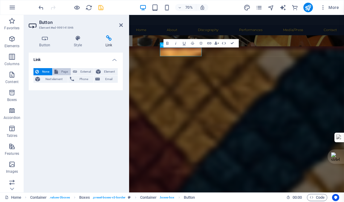
click at [62, 70] on span "Page" at bounding box center [64, 71] width 9 height 7
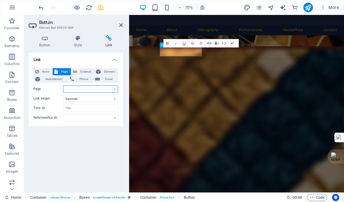
click at [71, 88] on select "Home Subpage Legal Notice Privacy About -- Educator Discography Media/Press Per…" at bounding box center [90, 88] width 55 height 7
select select "8"
click at [63, 85] on select "Home Subpage Legal Notice Privacy About -- Educator Discography Media/Press Per…" at bounding box center [90, 88] width 55 height 7
click at [101, 8] on icon "save" at bounding box center [100, 7] width 7 height 7
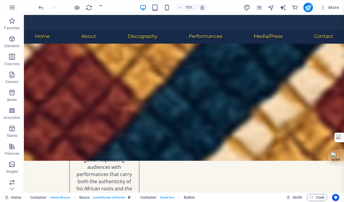
checkbox input "false"
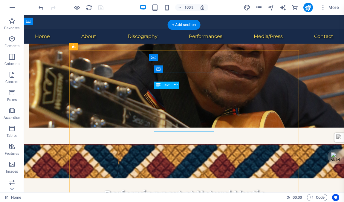
scroll to position [419, 0]
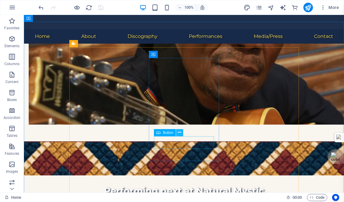
click at [179, 131] on icon at bounding box center [179, 132] width 3 height 6
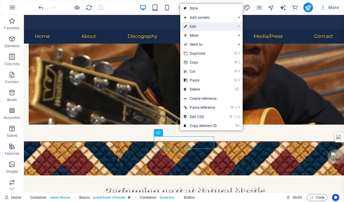
click at [194, 27] on link "⏎ Edit" at bounding box center [200, 26] width 40 height 9
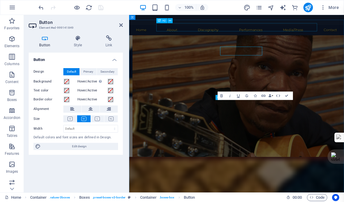
scroll to position [494, 0]
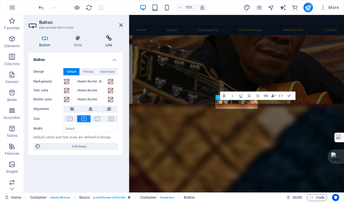
click at [109, 37] on icon at bounding box center [109, 38] width 28 height 6
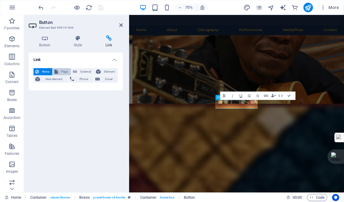
click at [62, 70] on span "Page" at bounding box center [64, 71] width 9 height 7
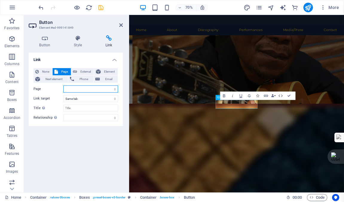
click at [73, 88] on select "Home Subpage Legal Notice Privacy About -- Educator Discography Media/Press Per…" at bounding box center [90, 88] width 55 height 7
select select "6"
click at [63, 85] on select "Home Subpage Legal Notice Privacy About -- Educator Discography Media/Press Per…" at bounding box center [90, 88] width 55 height 7
click at [99, 7] on icon "save" at bounding box center [100, 7] width 7 height 7
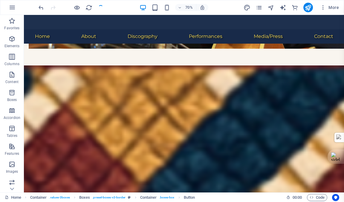
checkbox input "false"
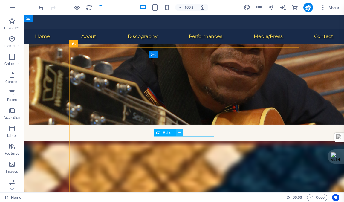
click at [179, 132] on icon at bounding box center [179, 132] width 3 height 6
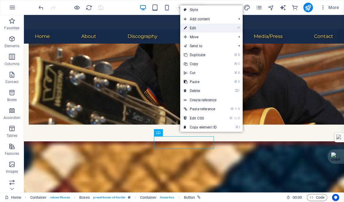
click at [193, 27] on link "⏎ Edit" at bounding box center [200, 28] width 40 height 9
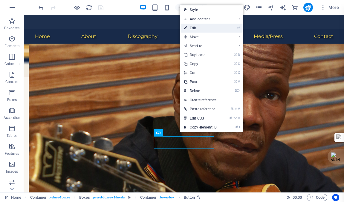
select select "6"
select select
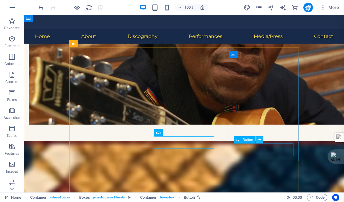
click at [259, 139] on icon at bounding box center [258, 139] width 3 height 6
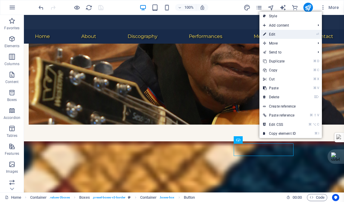
click at [273, 34] on link "⏎ Edit" at bounding box center [279, 34] width 40 height 9
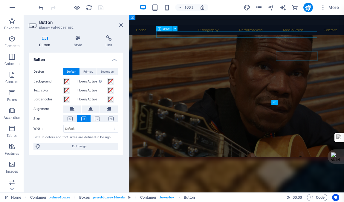
scroll to position [494, 0]
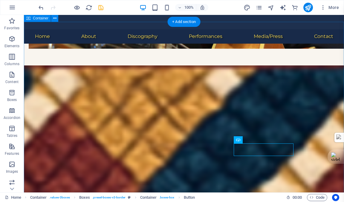
scroll to position [419, 0]
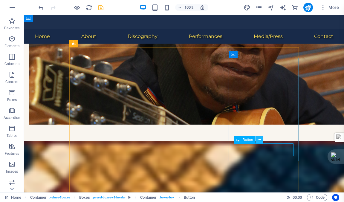
click at [259, 138] on icon at bounding box center [258, 139] width 3 height 6
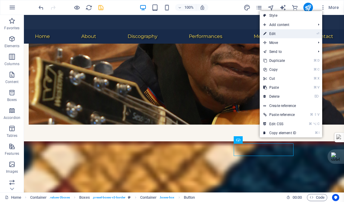
click at [273, 32] on link "⏎ Edit" at bounding box center [279, 33] width 40 height 9
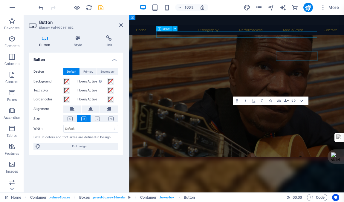
scroll to position [494, 0]
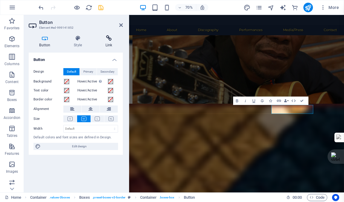
click at [108, 38] on icon at bounding box center [109, 38] width 28 height 6
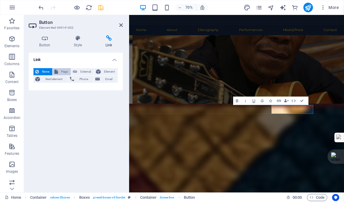
click at [63, 70] on span "Page" at bounding box center [64, 71] width 9 height 7
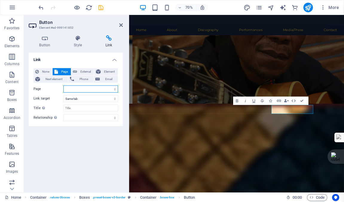
click at [74, 87] on select "Home Subpage Legal Notice Privacy About -- Educator Discography Media/Press Per…" at bounding box center [90, 88] width 55 height 7
select select "4"
click at [63, 85] on select "Home Subpage Legal Notice Privacy About -- Educator Discography Media/Press Per…" at bounding box center [90, 88] width 55 height 7
click at [101, 7] on icon "save" at bounding box center [100, 7] width 7 height 7
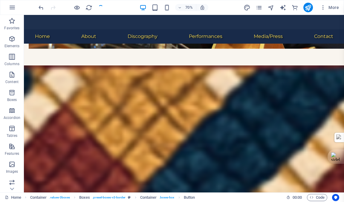
checkbox input "false"
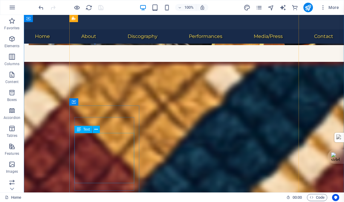
scroll to position [522, 0]
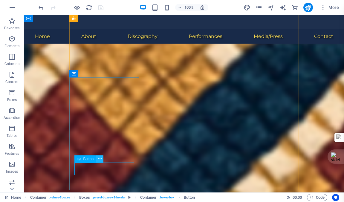
click at [99, 159] on icon at bounding box center [99, 159] width 3 height 6
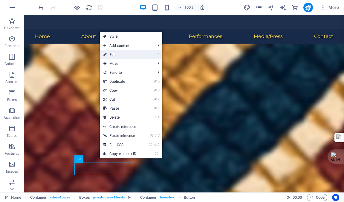
click at [113, 53] on link "⏎ Edit" at bounding box center [120, 54] width 40 height 9
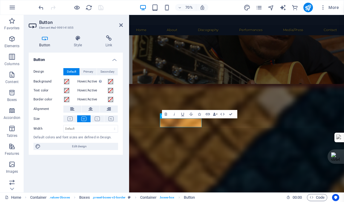
scroll to position [598, 0]
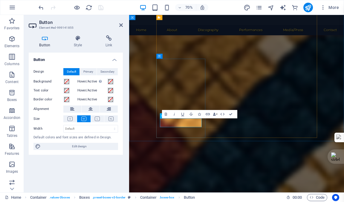
click at [110, 38] on icon at bounding box center [109, 38] width 28 height 6
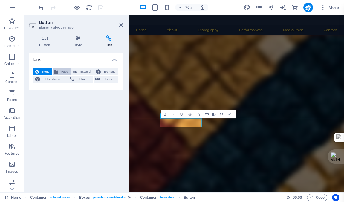
click at [64, 70] on span "Page" at bounding box center [64, 71] width 9 height 7
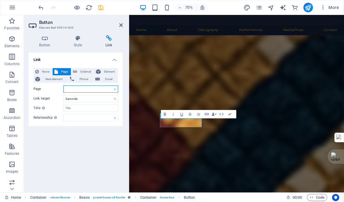
click at [80, 88] on select "Home Subpage Legal Notice Privacy About -- Educator Discography Media/Press Per…" at bounding box center [90, 88] width 55 height 7
select select "5"
click at [63, 85] on select "Home Subpage Legal Notice Privacy About -- Educator Discography Media/Press Per…" at bounding box center [90, 88] width 55 height 7
click at [100, 7] on icon "save" at bounding box center [100, 7] width 7 height 7
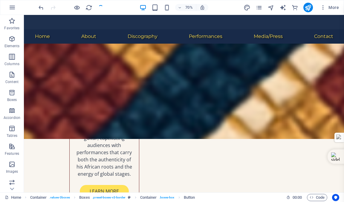
scroll to position [522, 0]
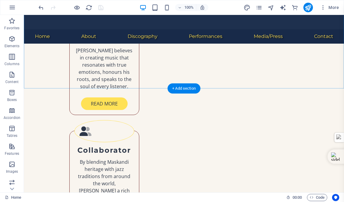
scroll to position [843, 0]
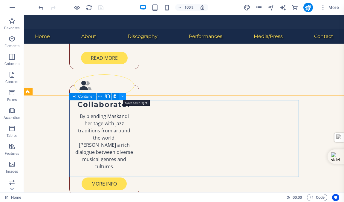
click at [122, 95] on icon at bounding box center [122, 96] width 3 height 6
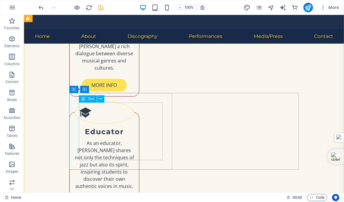
scroll to position [941, 0]
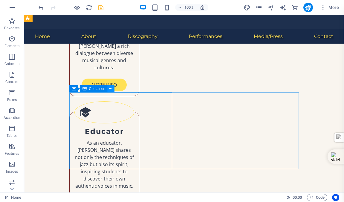
click at [111, 88] on icon at bounding box center [110, 89] width 3 height 6
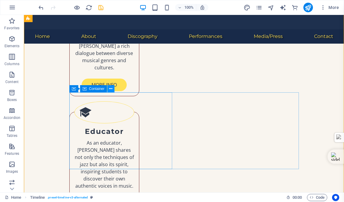
click at [111, 87] on icon at bounding box center [110, 89] width 3 height 6
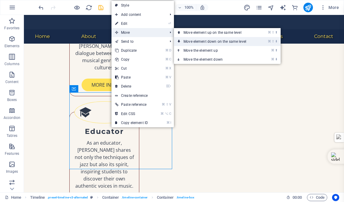
click at [199, 41] on link "⌘ ⇧ ⬇ Move element down on the same level" at bounding box center [216, 41] width 84 height 9
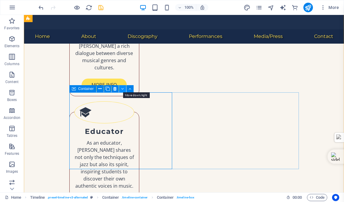
click at [122, 88] on icon at bounding box center [122, 89] width 3 height 6
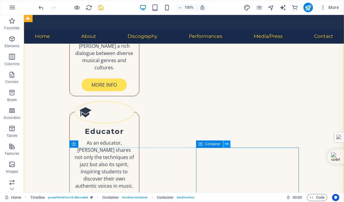
click at [226, 143] on icon at bounding box center [226, 144] width 3 height 6
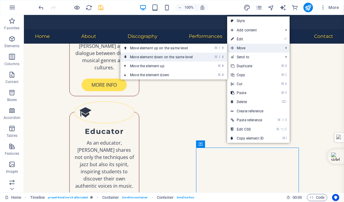
click at [165, 57] on link "⌘ ⇧ ⬇ Move element down on the same level" at bounding box center [162, 57] width 84 height 9
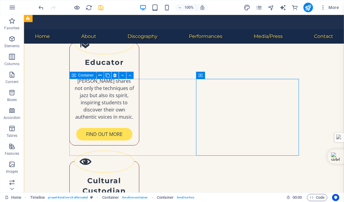
scroll to position [1023, 0]
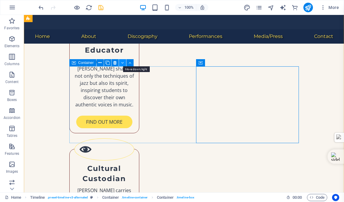
click at [122, 62] on icon at bounding box center [122, 63] width 3 height 6
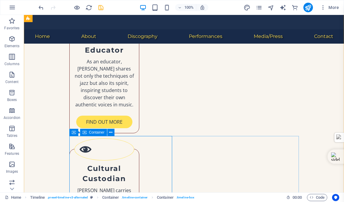
scroll to position [1026, 0]
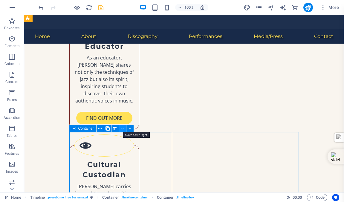
click at [122, 127] on icon at bounding box center [122, 128] width 3 height 6
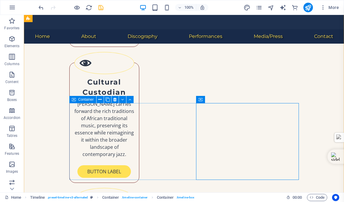
scroll to position [1111, 0]
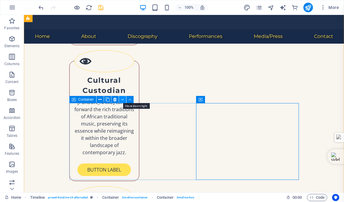
click at [122, 99] on icon at bounding box center [122, 99] width 3 height 6
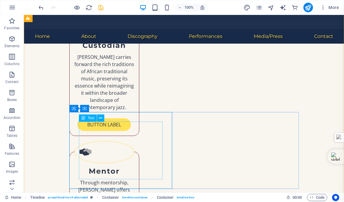
scroll to position [1167, 0]
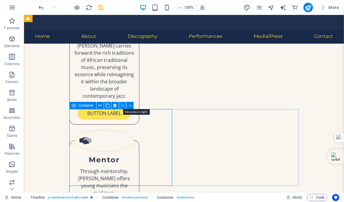
click at [122, 104] on icon at bounding box center [122, 105] width 3 height 6
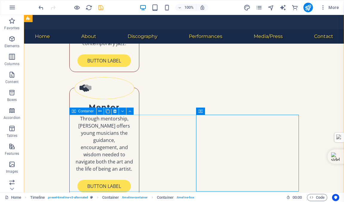
scroll to position [1244, 0]
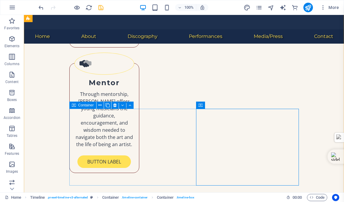
click at [76, 107] on div "Container" at bounding box center [82, 105] width 27 height 7
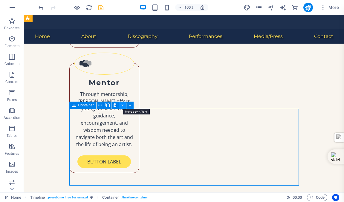
click at [122, 105] on icon at bounding box center [122, 105] width 3 height 6
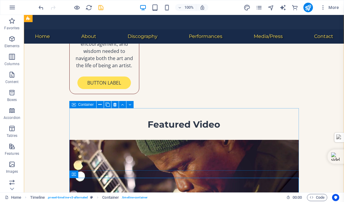
scroll to position [1343, 0]
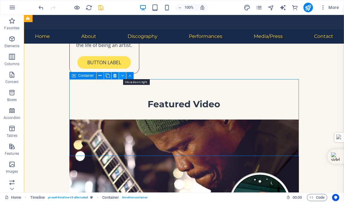
click at [122, 74] on icon at bounding box center [122, 76] width 3 height 6
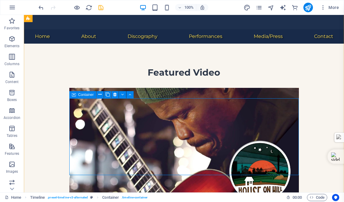
scroll to position [1382, 0]
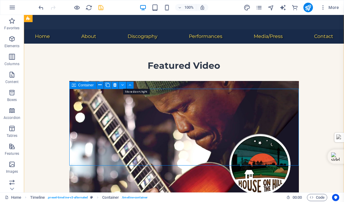
click at [121, 84] on icon at bounding box center [122, 85] width 3 height 6
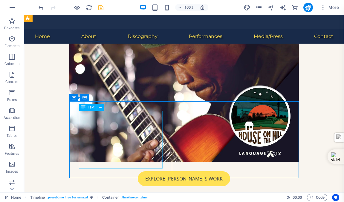
scroll to position [1437, 0]
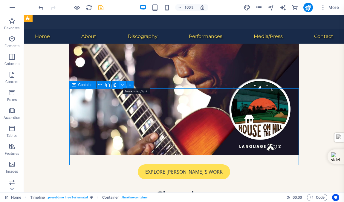
click at [121, 84] on icon at bounding box center [122, 85] width 3 height 6
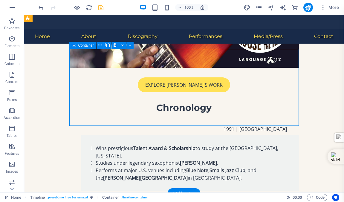
scroll to position [1525, 0]
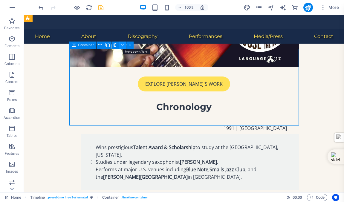
click at [122, 46] on icon at bounding box center [122, 45] width 3 height 6
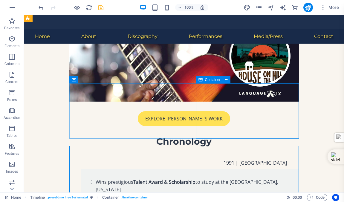
scroll to position [1487, 0]
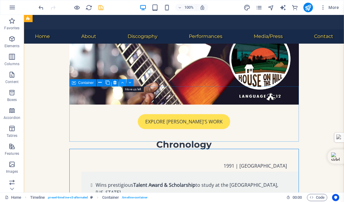
click at [122, 82] on icon at bounding box center [122, 82] width 3 height 6
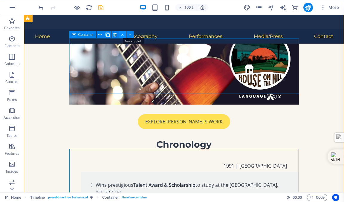
click at [122, 34] on icon at bounding box center [122, 35] width 3 height 6
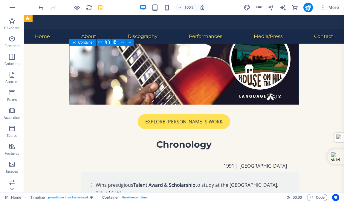
scroll to position [1421, 0]
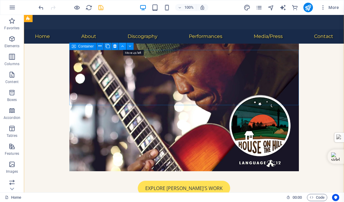
click at [122, 45] on icon at bounding box center [122, 46] width 3 height 6
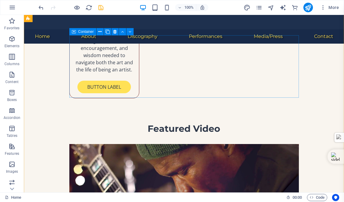
scroll to position [1318, 0]
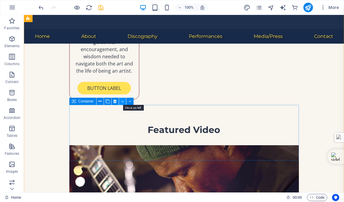
click at [122, 101] on icon at bounding box center [122, 101] width 3 height 6
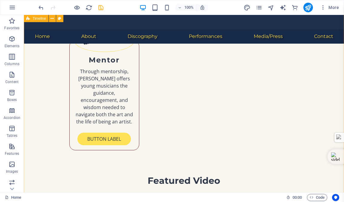
scroll to position [1265, 0]
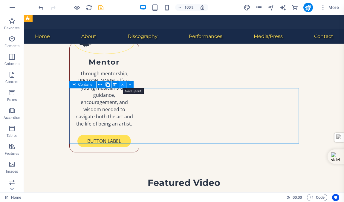
click at [122, 84] on icon at bounding box center [122, 85] width 3 height 6
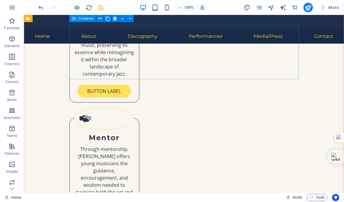
scroll to position [1188, 0]
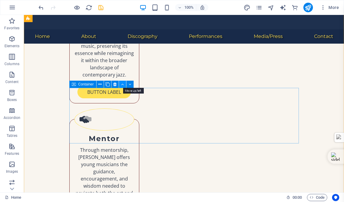
click at [122, 83] on icon at bounding box center [122, 84] width 3 height 6
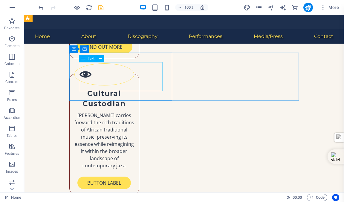
scroll to position [1088, 0]
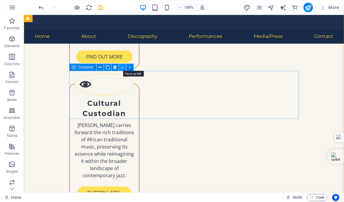
click at [122, 66] on icon at bounding box center [122, 67] width 3 height 6
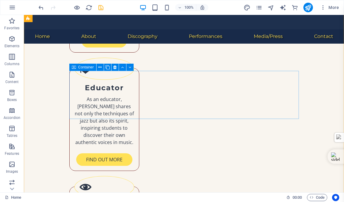
scroll to position [1102, 0]
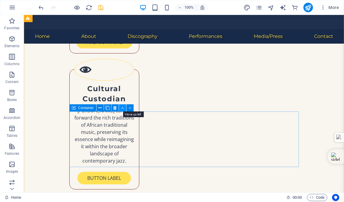
click at [121, 107] on icon at bounding box center [122, 108] width 3 height 6
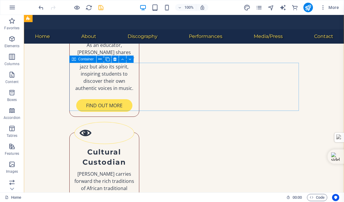
scroll to position [1013, 0]
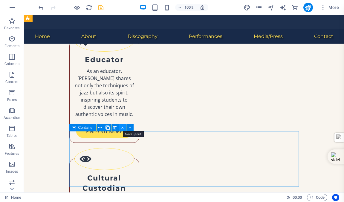
click at [122, 127] on icon at bounding box center [122, 127] width 3 height 6
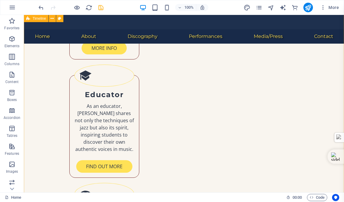
scroll to position [968, 0]
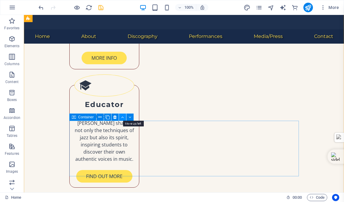
click at [122, 117] on icon at bounding box center [122, 117] width 3 height 6
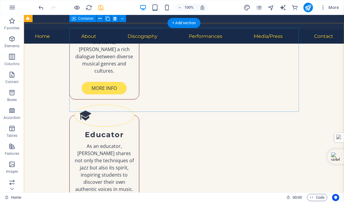
scroll to position [906, 0]
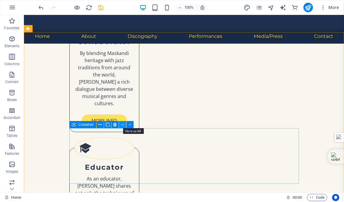
click at [122, 124] on icon at bounding box center [122, 125] width 3 height 6
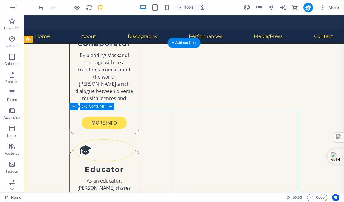
scroll to position [908, 0]
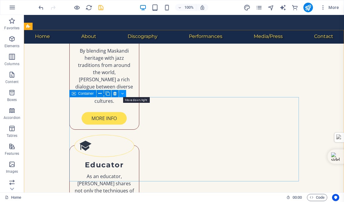
click at [122, 93] on icon at bounding box center [122, 93] width 3 height 6
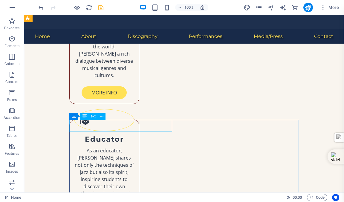
scroll to position [940, 0]
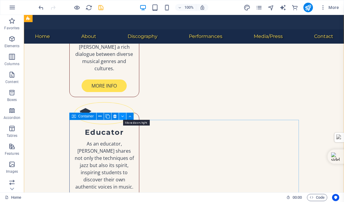
click at [123, 116] on icon at bounding box center [122, 116] width 3 height 6
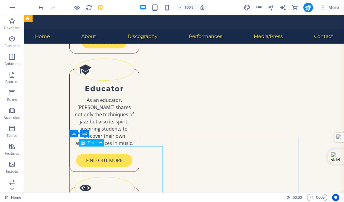
scroll to position [1008, 0]
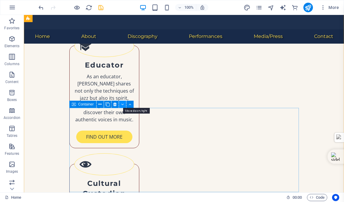
click at [122, 104] on icon at bounding box center [122, 104] width 3 height 6
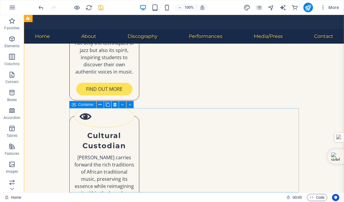
scroll to position [1086, 0]
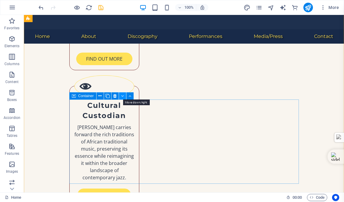
click at [121, 95] on icon at bounding box center [122, 96] width 3 height 6
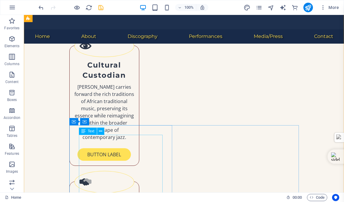
scroll to position [1146, 0]
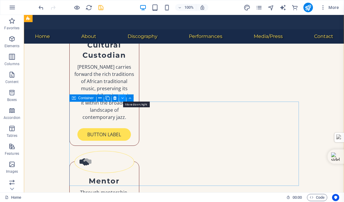
click at [122, 98] on icon at bounding box center [122, 98] width 3 height 6
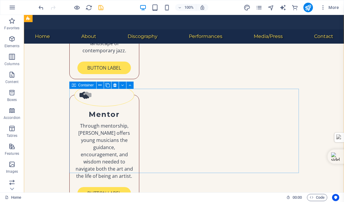
scroll to position [1235, 0]
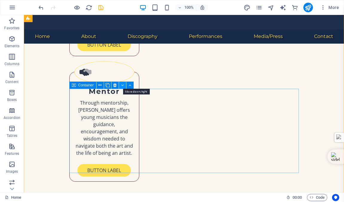
click at [122, 85] on icon at bounding box center [122, 85] width 3 height 6
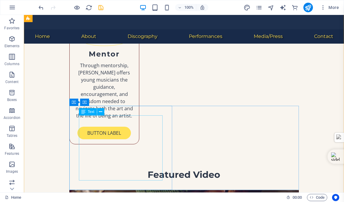
scroll to position [1298, 0]
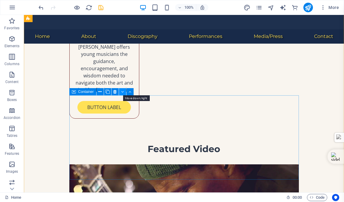
click at [122, 92] on icon at bounding box center [122, 92] width 3 height 6
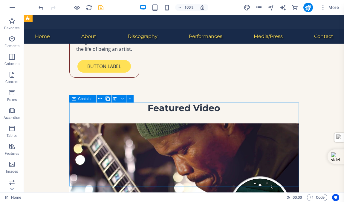
scroll to position [1352, 0]
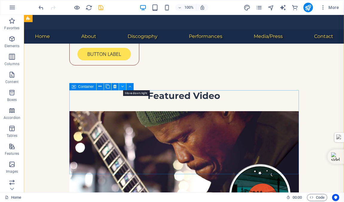
click at [122, 86] on icon at bounding box center [122, 86] width 3 height 6
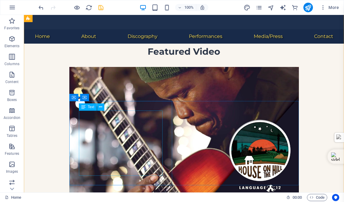
scroll to position [1401, 0]
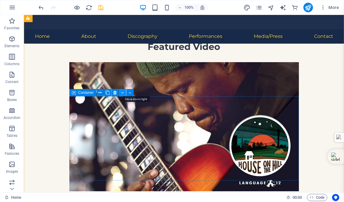
click at [122, 93] on icon at bounding box center [122, 93] width 3 height 6
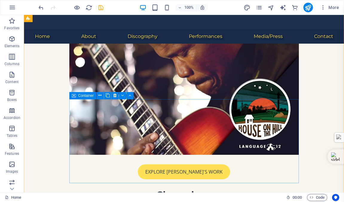
scroll to position [1454, 0]
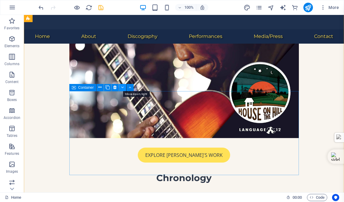
click at [121, 87] on icon at bounding box center [122, 87] width 3 height 6
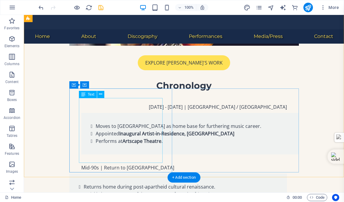
scroll to position [1540, 0]
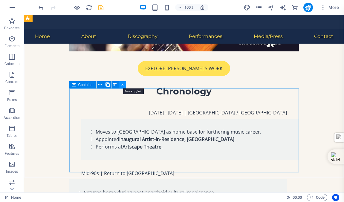
click at [122, 84] on icon at bounding box center [122, 85] width 3 height 6
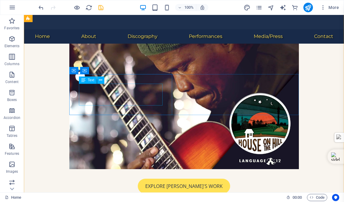
scroll to position [1407, 0]
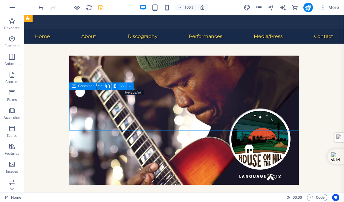
click at [122, 86] on icon at bounding box center [122, 86] width 3 height 6
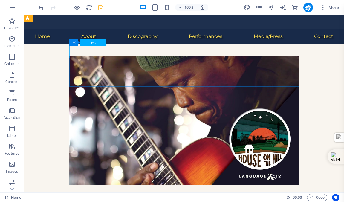
scroll to position [1387, 0]
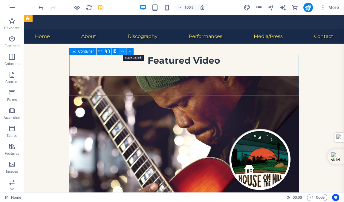
click at [122, 51] on icon at bounding box center [122, 51] width 3 height 6
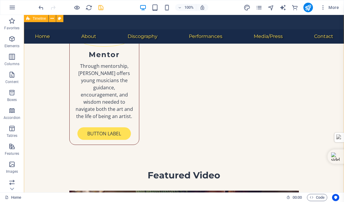
scroll to position [1269, 0]
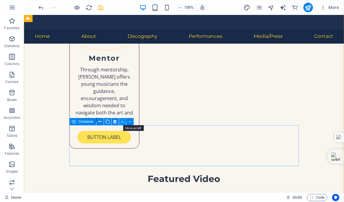
click at [122, 121] on icon at bounding box center [122, 122] width 3 height 6
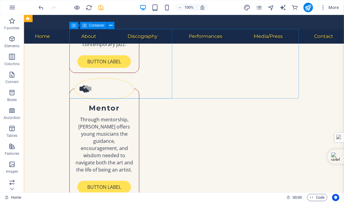
scroll to position [1218, 0]
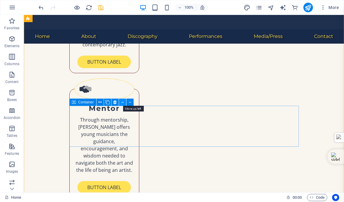
click at [123, 102] on icon at bounding box center [122, 102] width 3 height 6
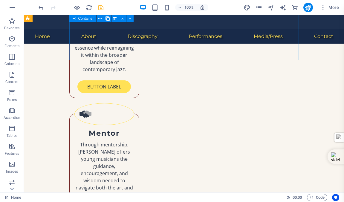
scroll to position [1166, 0]
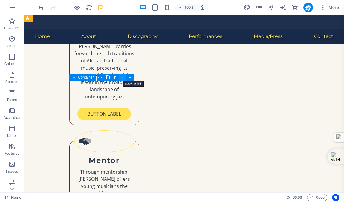
click at [122, 76] on icon at bounding box center [122, 77] width 3 height 6
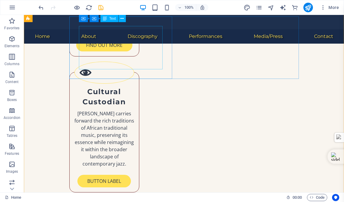
scroll to position [1099, 0]
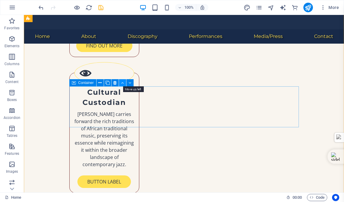
click at [122, 82] on icon at bounding box center [122, 83] width 3 height 6
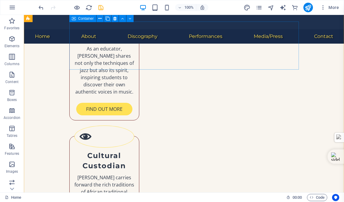
scroll to position [1032, 0]
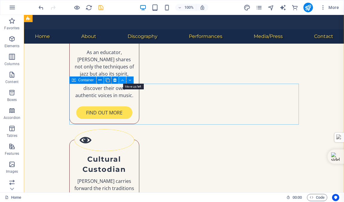
click at [122, 79] on icon at bounding box center [122, 80] width 3 height 6
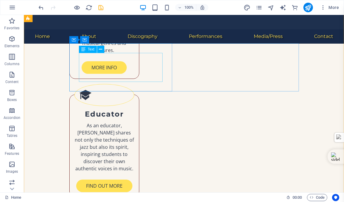
scroll to position [957, 0]
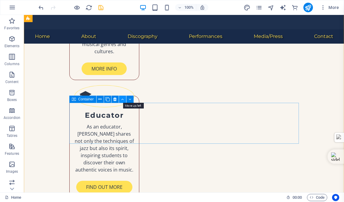
click at [121, 98] on icon at bounding box center [122, 99] width 3 height 6
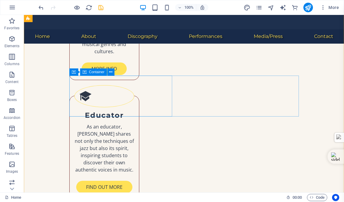
scroll to position [929, 0]
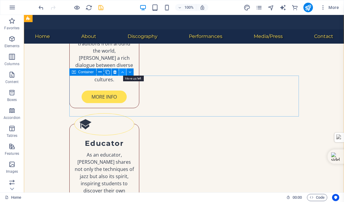
click at [122, 72] on icon at bounding box center [122, 72] width 3 height 6
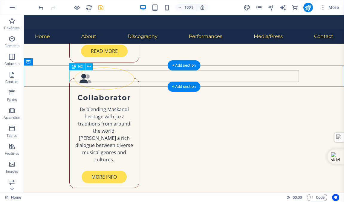
scroll to position [848, 0]
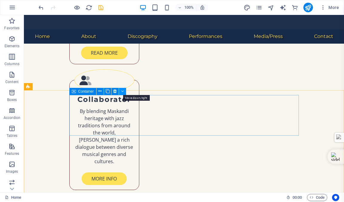
click at [122, 91] on icon at bounding box center [122, 91] width 3 height 6
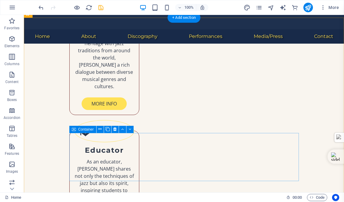
scroll to position [923, 0]
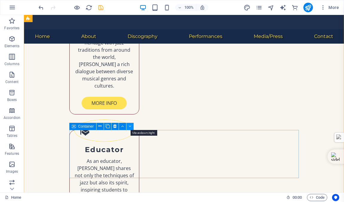
click at [129, 125] on icon at bounding box center [129, 126] width 3 height 6
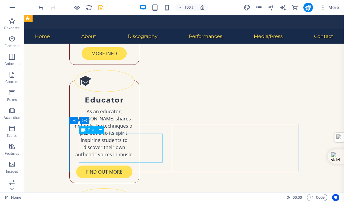
scroll to position [984, 0]
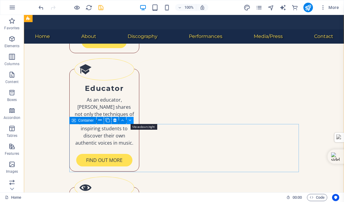
click at [129, 119] on icon at bounding box center [129, 120] width 3 height 6
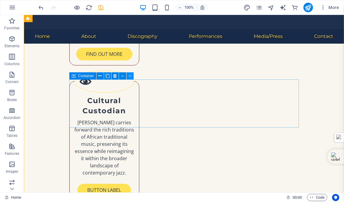
scroll to position [1098, 0]
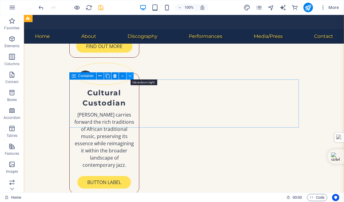
click at [129, 76] on icon at bounding box center [129, 76] width 3 height 6
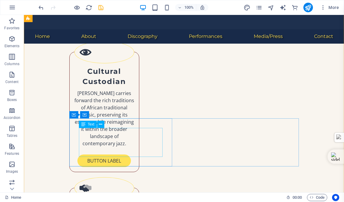
scroll to position [1122, 0]
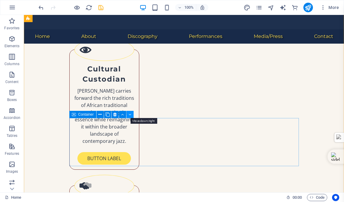
click at [130, 114] on icon at bounding box center [129, 114] width 3 height 6
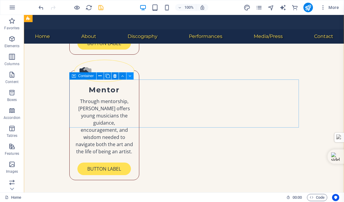
scroll to position [1237, 0]
click at [130, 75] on icon at bounding box center [129, 76] width 3 height 6
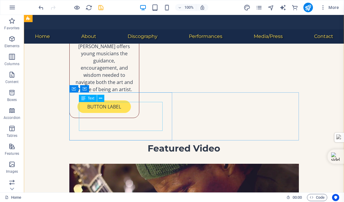
scroll to position [1315, 0]
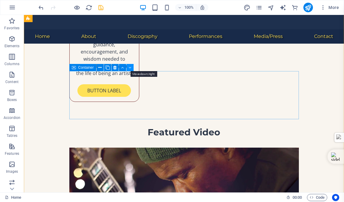
click at [129, 67] on icon at bounding box center [129, 67] width 3 height 6
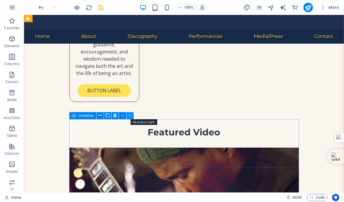
click at [130, 115] on icon at bounding box center [129, 115] width 3 height 6
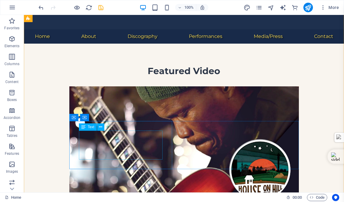
scroll to position [1383, 0]
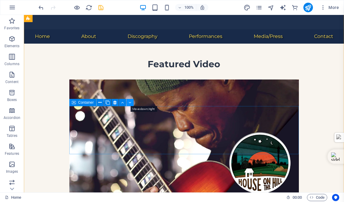
click at [130, 101] on icon at bounding box center [129, 102] width 3 height 6
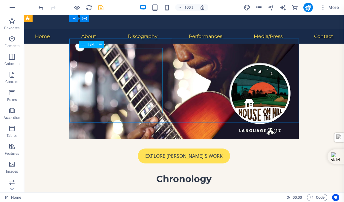
scroll to position [1447, 0]
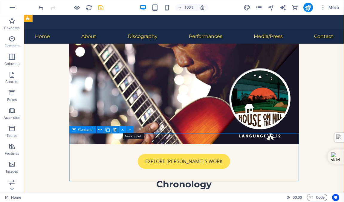
click at [122, 129] on icon at bounding box center [122, 130] width 3 height 6
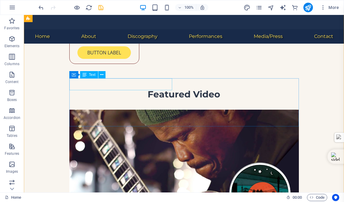
scroll to position [1349, 0]
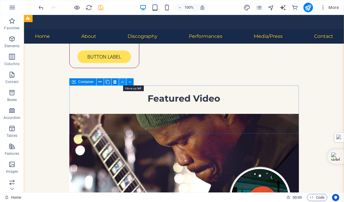
click at [122, 82] on icon at bounding box center [122, 82] width 3 height 6
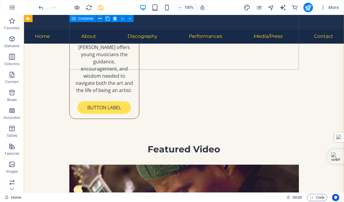
scroll to position [1284, 0]
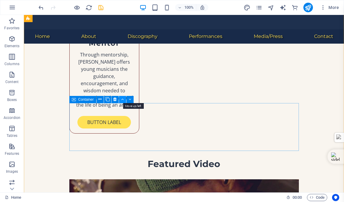
click at [122, 99] on icon at bounding box center [122, 99] width 3 height 6
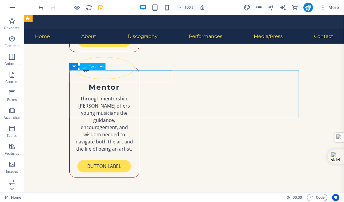
scroll to position [1232, 0]
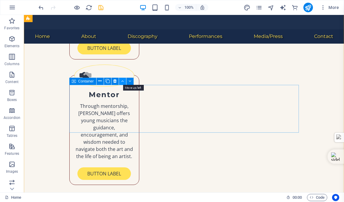
click at [122, 80] on icon at bounding box center [122, 81] width 3 height 6
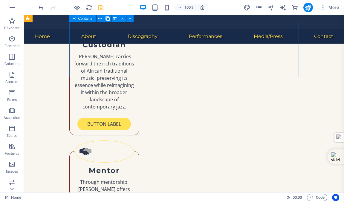
scroll to position [1156, 0]
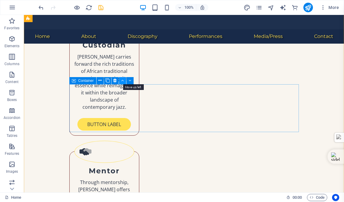
click at [123, 80] on icon at bounding box center [122, 80] width 3 height 6
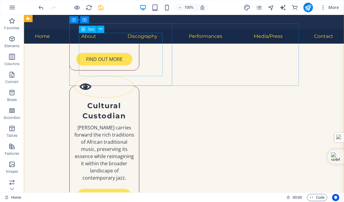
scroll to position [1085, 0]
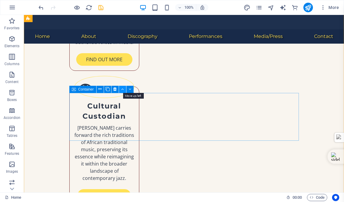
click at [123, 89] on icon at bounding box center [122, 89] width 3 height 6
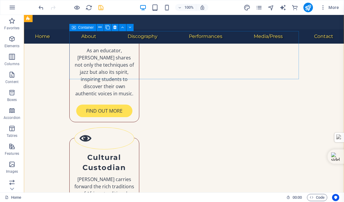
scroll to position [1003, 0]
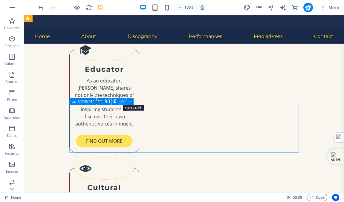
click at [122, 100] on icon at bounding box center [122, 101] width 3 height 6
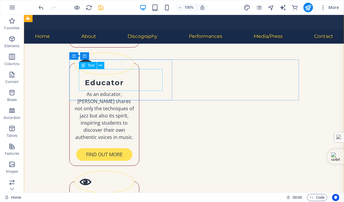
scroll to position [932, 0]
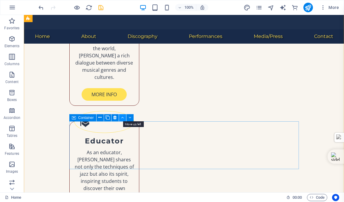
click at [122, 117] on icon at bounding box center [122, 117] width 3 height 6
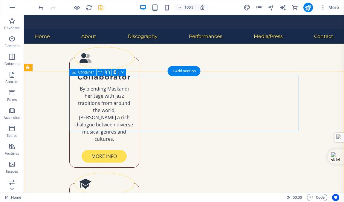
scroll to position [931, 0]
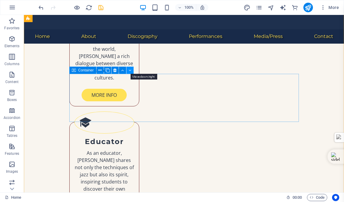
click at [129, 70] on icon at bounding box center [129, 70] width 3 height 6
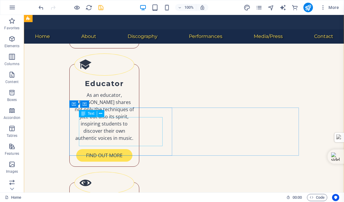
scroll to position [1002, 0]
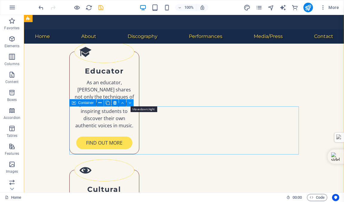
click at [129, 102] on icon at bounding box center [129, 103] width 3 height 6
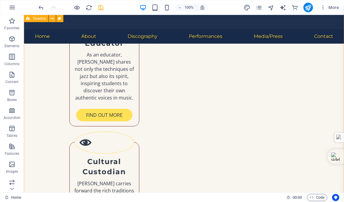
scroll to position [1070, 0]
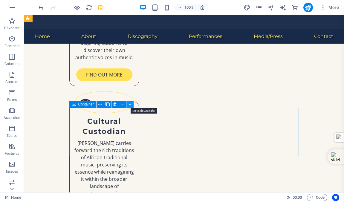
click at [130, 104] on icon at bounding box center [129, 104] width 3 height 6
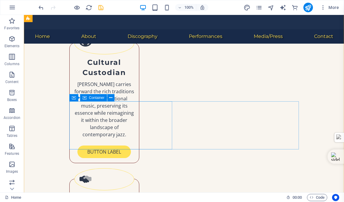
scroll to position [1139, 0]
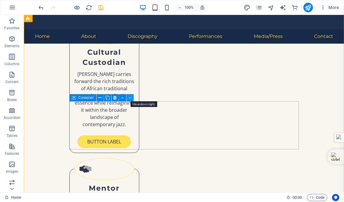
click at [129, 97] on icon at bounding box center [129, 98] width 3 height 6
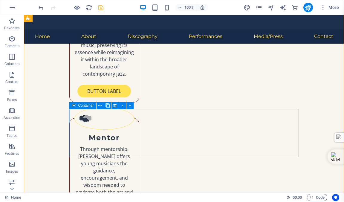
scroll to position [1208, 0]
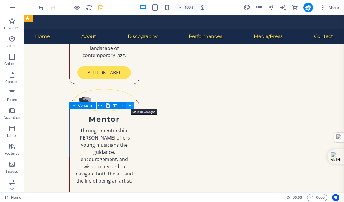
click at [129, 106] on icon at bounding box center [129, 105] width 3 height 6
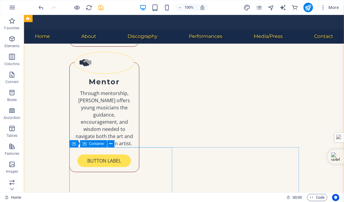
scroll to position [1267, 0]
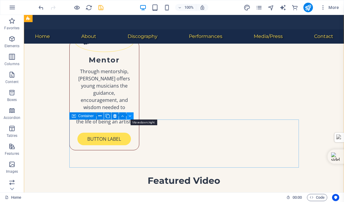
click at [129, 115] on icon at bounding box center [129, 116] width 3 height 6
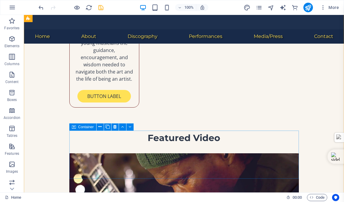
scroll to position [1318, 0]
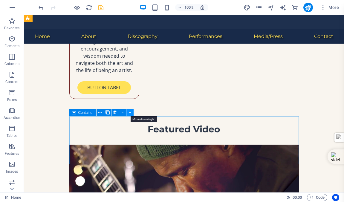
click at [129, 112] on icon at bounding box center [129, 112] width 3 height 6
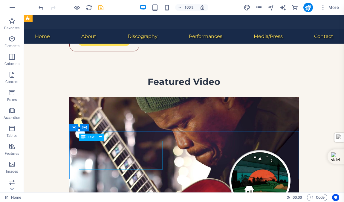
scroll to position [1372, 0]
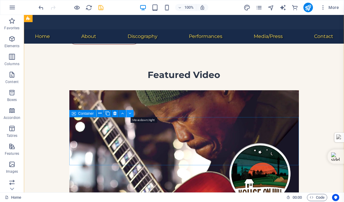
click at [129, 113] on icon at bounding box center [129, 113] width 3 height 6
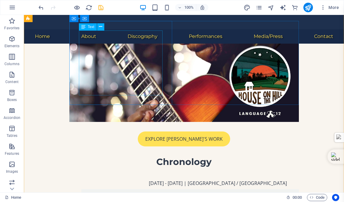
scroll to position [1467, 0]
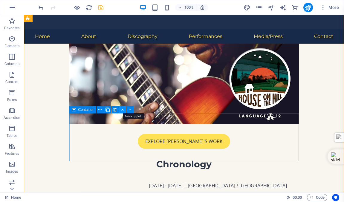
click at [122, 109] on icon at bounding box center [122, 110] width 3 height 6
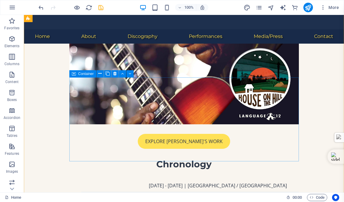
scroll to position [1412, 0]
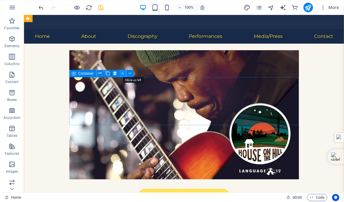
click at [122, 73] on icon at bounding box center [122, 73] width 3 height 6
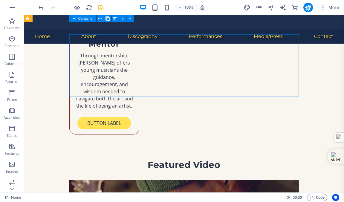
scroll to position [1282, 0]
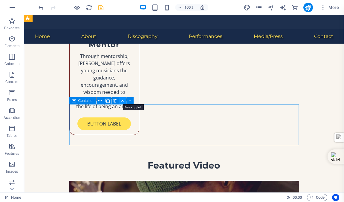
click at [123, 101] on icon at bounding box center [122, 101] width 3 height 6
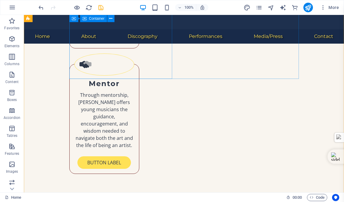
scroll to position [1226, 0]
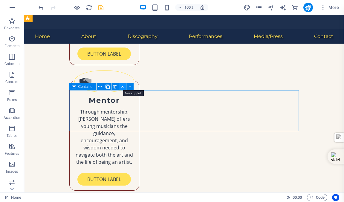
click at [122, 87] on icon at bounding box center [122, 87] width 3 height 6
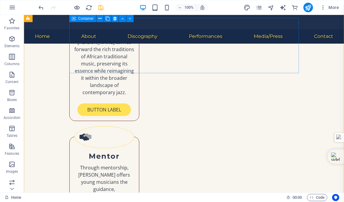
scroll to position [1157, 0]
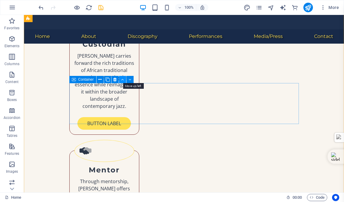
click at [123, 79] on icon at bounding box center [122, 79] width 3 height 6
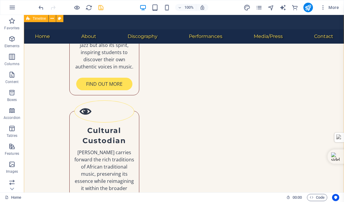
scroll to position [1054, 0]
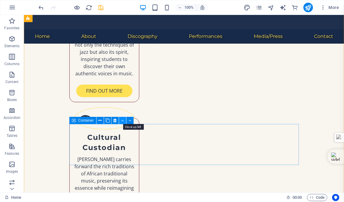
click at [122, 121] on icon at bounding box center [122, 120] width 3 height 6
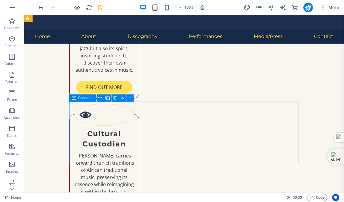
scroll to position [1062, 0]
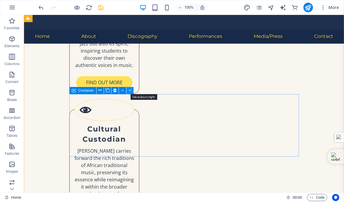
click at [130, 90] on icon at bounding box center [129, 90] width 3 height 6
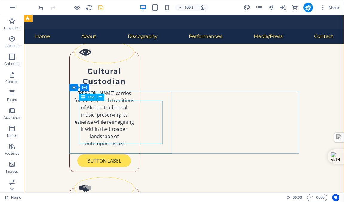
scroll to position [1131, 0]
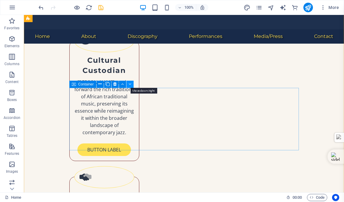
click at [130, 84] on icon at bounding box center [129, 84] width 3 height 6
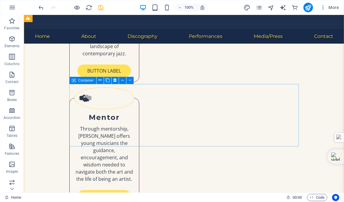
scroll to position [1213, 0]
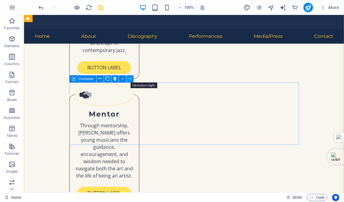
click at [131, 78] on icon at bounding box center [129, 79] width 3 height 6
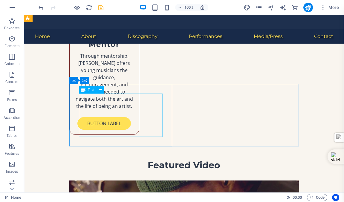
scroll to position [1285, 0]
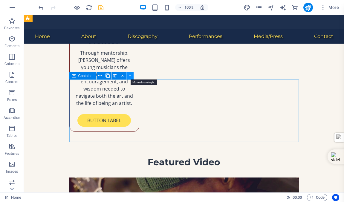
click at [130, 75] on icon at bounding box center [129, 76] width 3 height 6
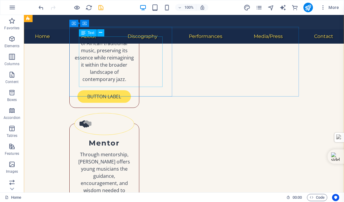
scroll to position [1182, 0]
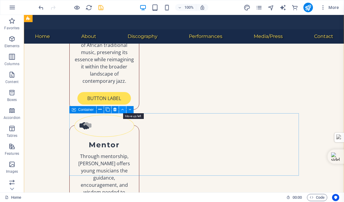
click at [122, 109] on icon at bounding box center [122, 109] width 3 height 6
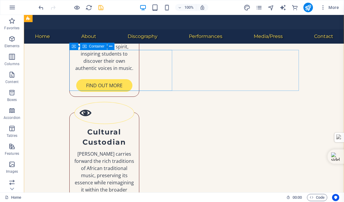
scroll to position [1057, 0]
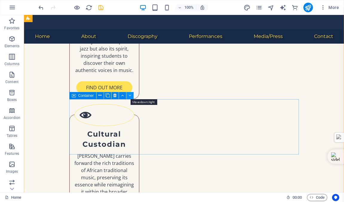
click at [130, 95] on icon at bounding box center [129, 95] width 3 height 6
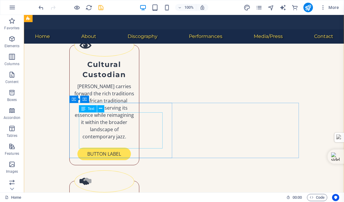
scroll to position [1132, 0]
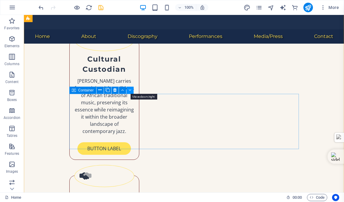
click at [130, 90] on icon at bounding box center [129, 90] width 3 height 6
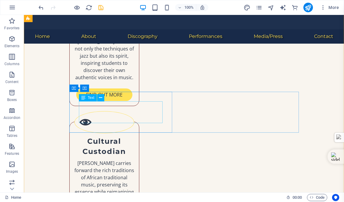
scroll to position [959, 0]
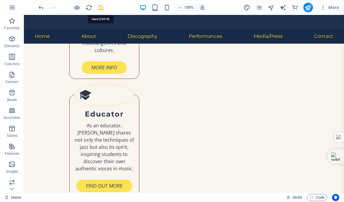
click at [99, 9] on icon "save" at bounding box center [100, 7] width 7 height 7
checkbox input "false"
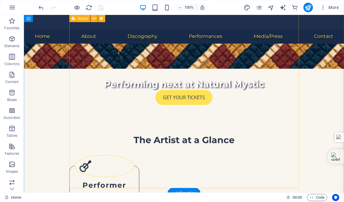
scroll to position [528, 0]
